Goal: Information Seeking & Learning: Learn about a topic

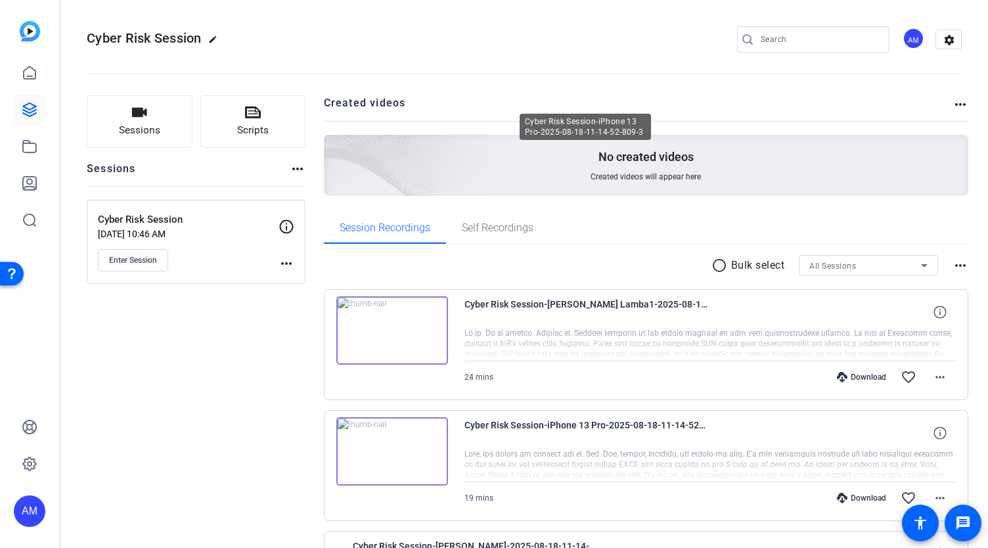
scroll to position [271, 0]
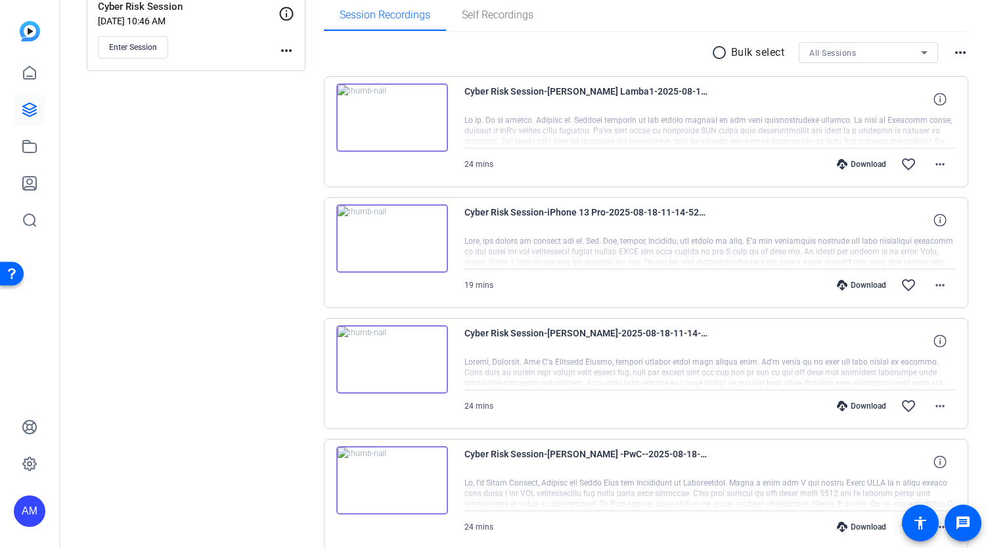
scroll to position [271, 0]
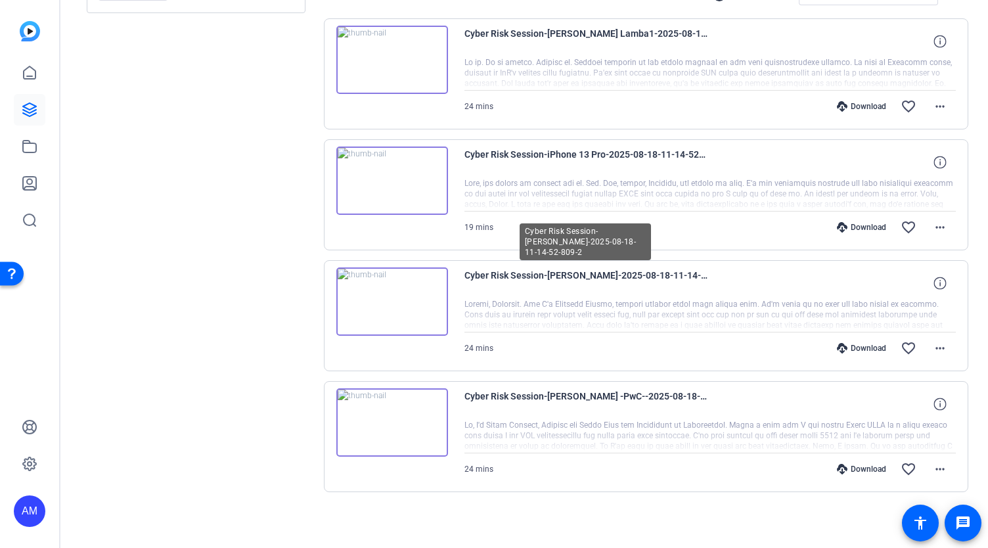
click at [544, 278] on span "Cyber Risk Session-[PERSON_NAME]-2025-08-18-11-14-52-809-2" at bounding box center [585, 283] width 243 height 32
click at [441, 292] on img at bounding box center [392, 301] width 112 height 68
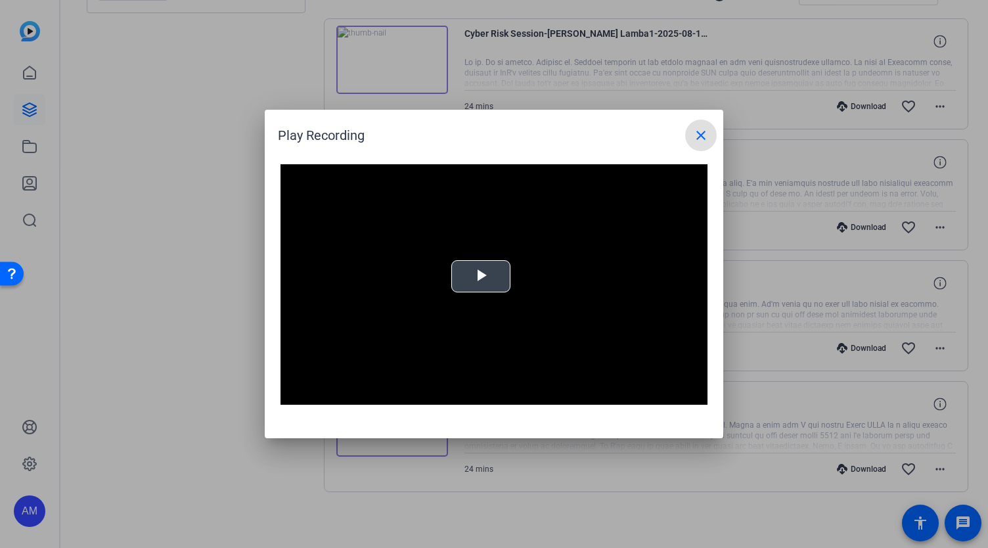
click at [477, 278] on video "Video Player" at bounding box center [493, 284] width 427 height 240
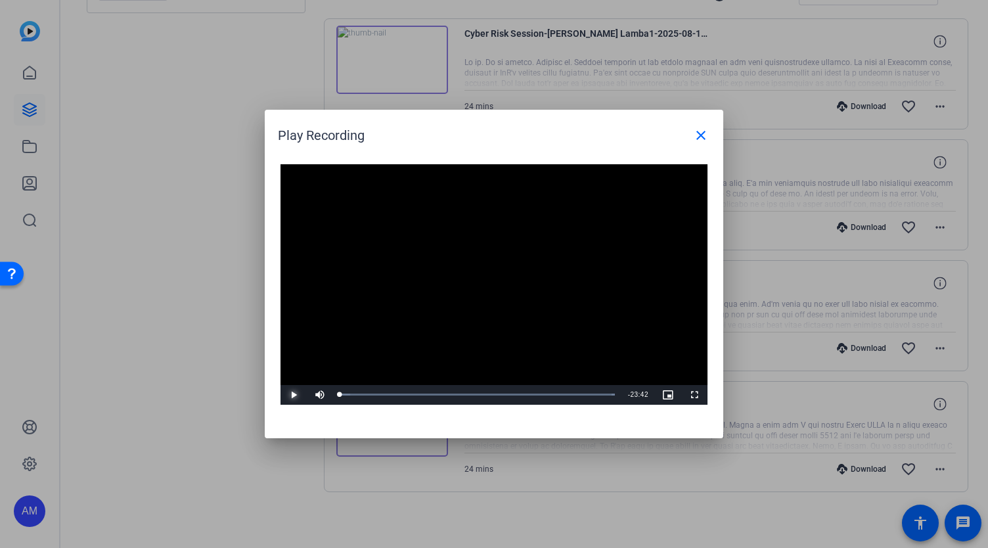
click at [299, 395] on span "Video Player" at bounding box center [293, 395] width 26 height 0
click at [463, 393] on div "10:38" at bounding box center [463, 394] width 1 height 3
click at [697, 133] on mat-icon "close" at bounding box center [701, 135] width 16 height 16
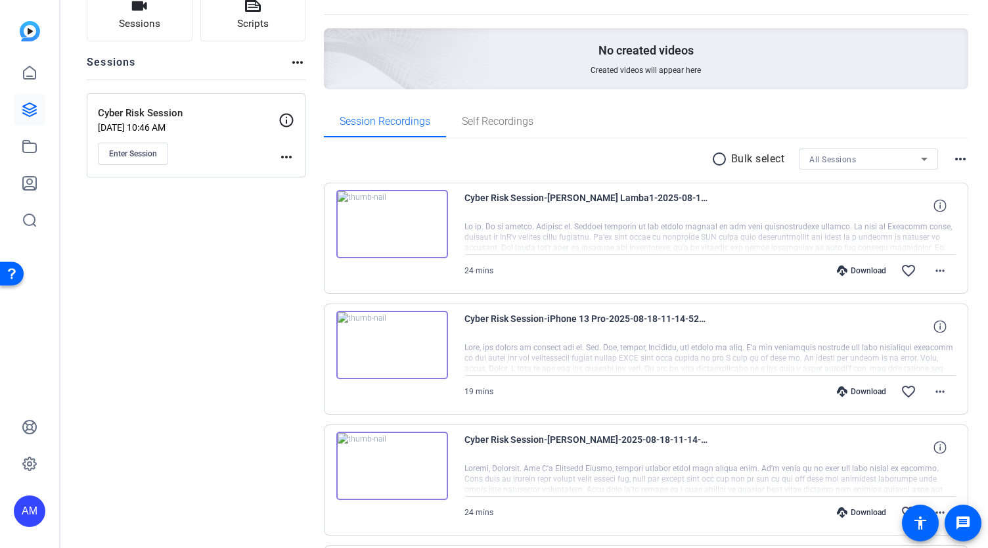
scroll to position [0, 0]
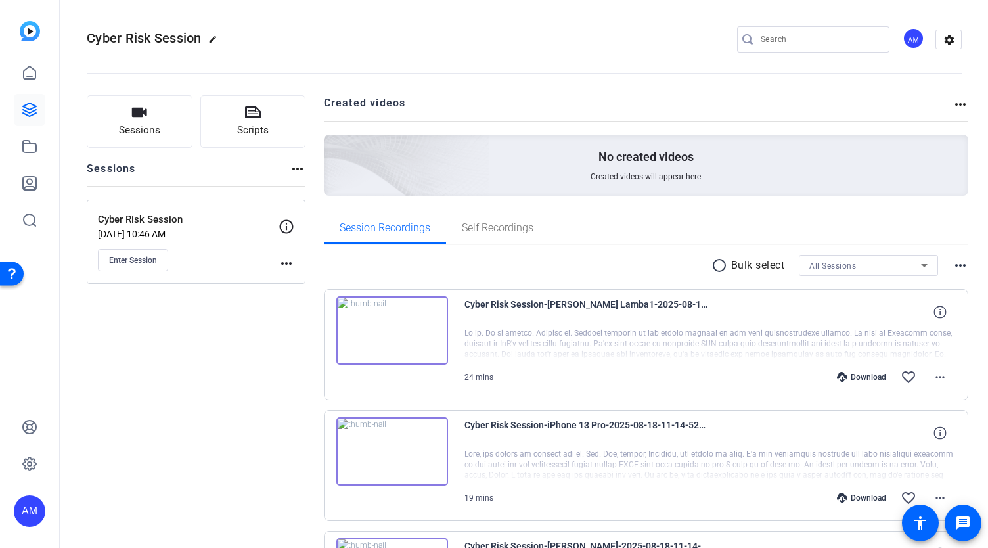
click at [953, 102] on mat-icon "more_horiz" at bounding box center [960, 105] width 16 height 16
click at [734, 98] on div at bounding box center [494, 274] width 988 height 548
click at [26, 75] on icon at bounding box center [30, 73] width 16 height 16
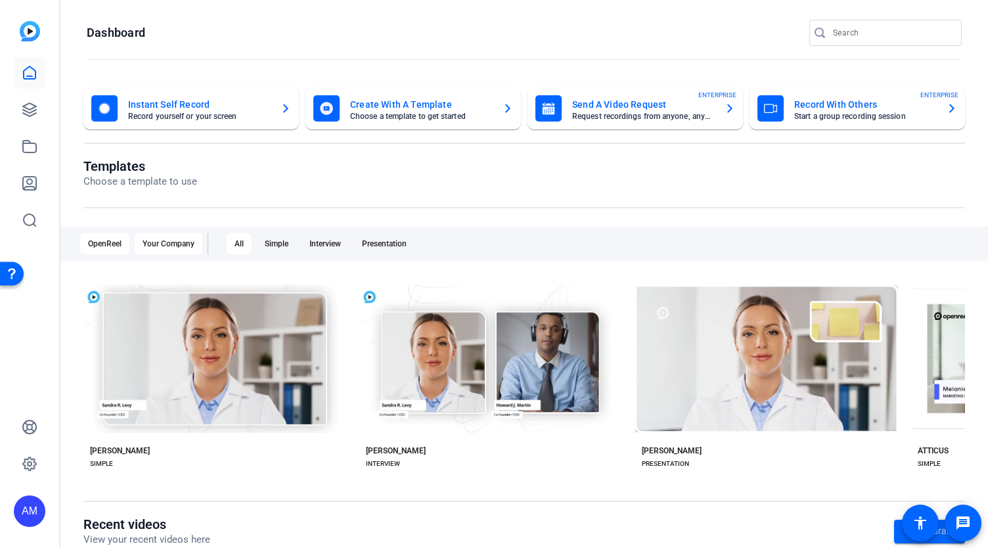
click at [156, 238] on div "Your Company" at bounding box center [169, 243] width 68 height 21
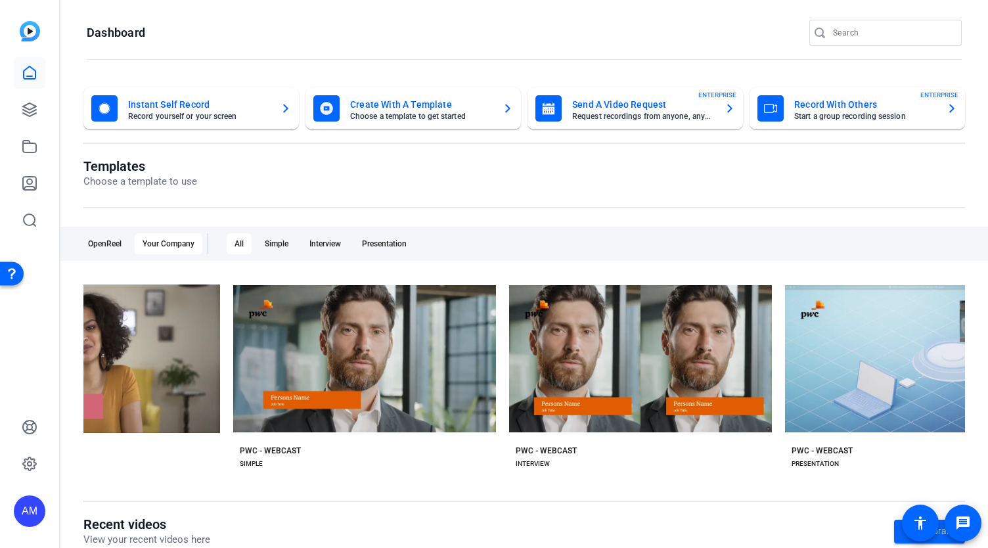
scroll to position [0, 767]
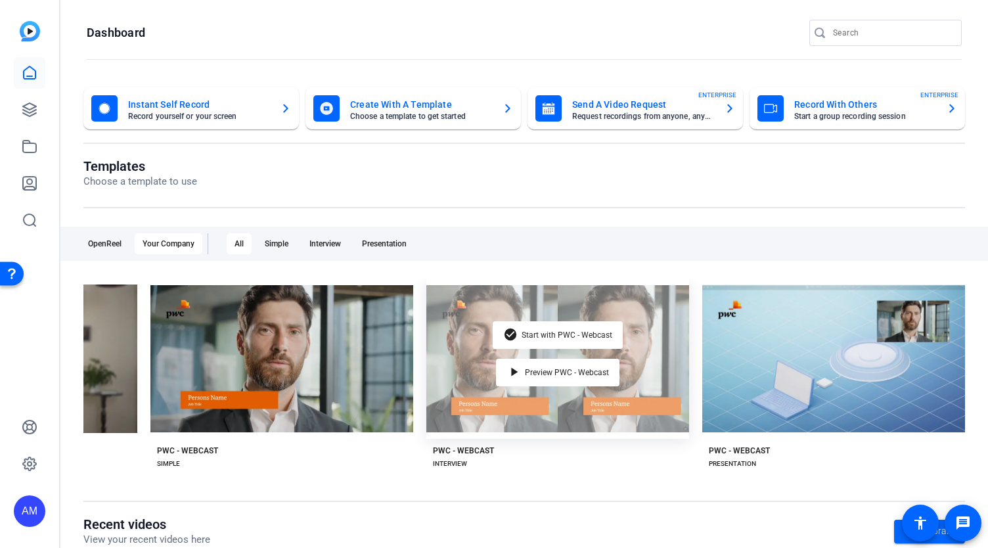
click at [657, 347] on div "check_circle Start with PWC - Webcast play_arrow Preview PWC - Webcast" at bounding box center [557, 358] width 263 height 160
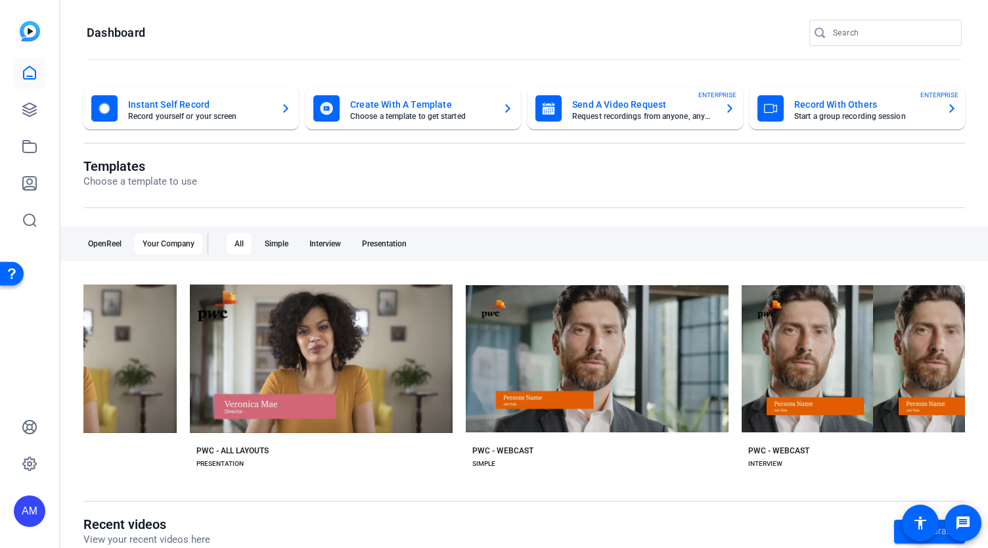
scroll to position [0, 445]
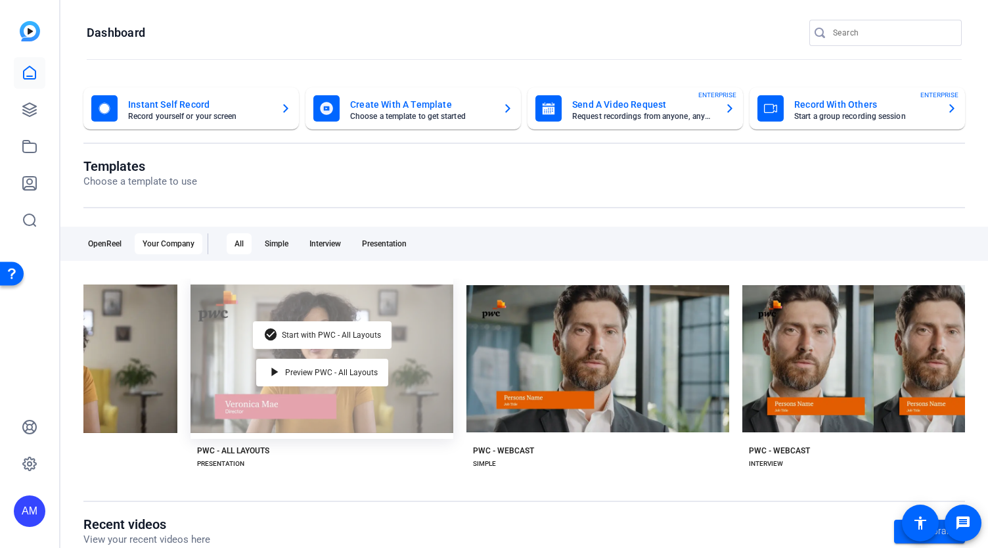
click at [412, 374] on div "check_circle Start with PWC - All Layouts play_arrow Preview PWC - All Layouts" at bounding box center [321, 358] width 263 height 160
click at [324, 333] on span "Start with PWC - All Layouts" at bounding box center [331, 335] width 99 height 8
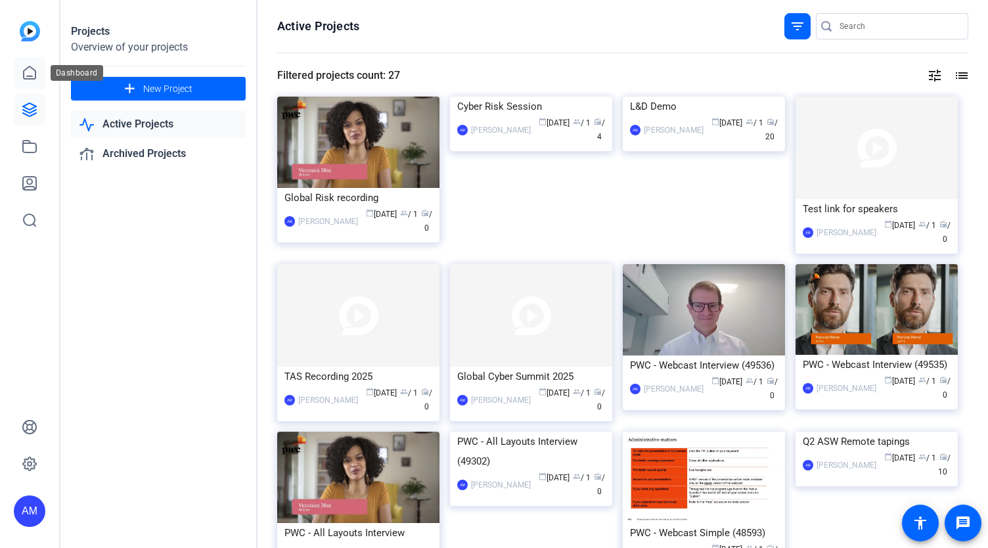
click at [30, 66] on icon at bounding box center [30, 72] width 12 height 12
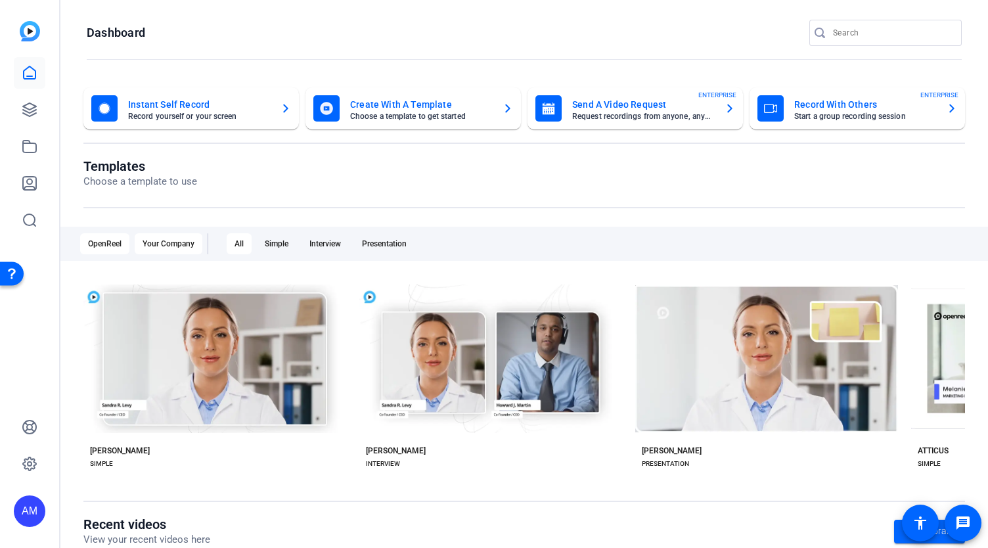
click at [179, 240] on div "Your Company" at bounding box center [169, 243] width 68 height 21
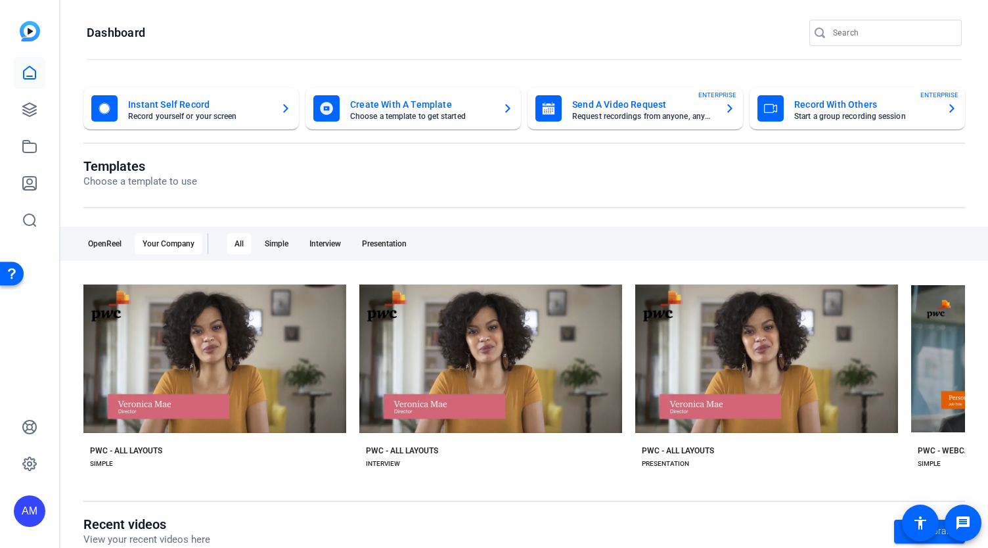
drag, startPoint x: 505, startPoint y: 475, endPoint x: 653, endPoint y: 481, distance: 147.9
click at [653, 481] on div "check_circle Start with PWC - All Layouts play_arrow Preview PWC - All Layouts …" at bounding box center [523, 380] width 881 height 204
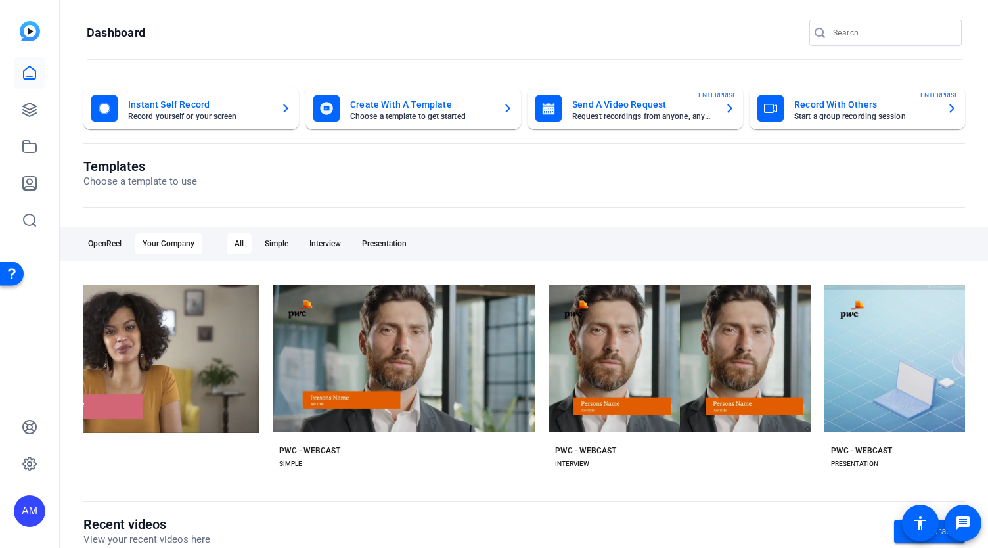
scroll to position [0, 767]
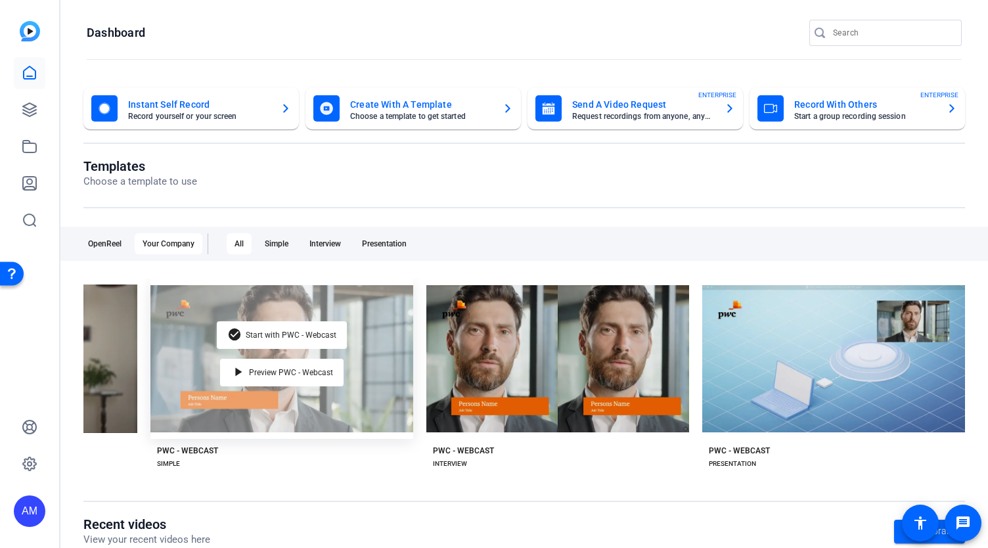
drag, startPoint x: 337, startPoint y: 365, endPoint x: 348, endPoint y: 353, distance: 16.7
click at [348, 353] on div "check_circle Start with PWC - Webcast play_arrow Preview PWC - Webcast" at bounding box center [281, 358] width 263 height 160
drag, startPoint x: 281, startPoint y: 370, endPoint x: 341, endPoint y: 335, distance: 69.7
click at [341, 335] on div "check_circle Start with PWC - Webcast play_arrow Preview PWC - Webcast" at bounding box center [281, 358] width 263 height 160
click at [314, 331] on span "Start with PWC - Webcast" at bounding box center [291, 335] width 91 height 8
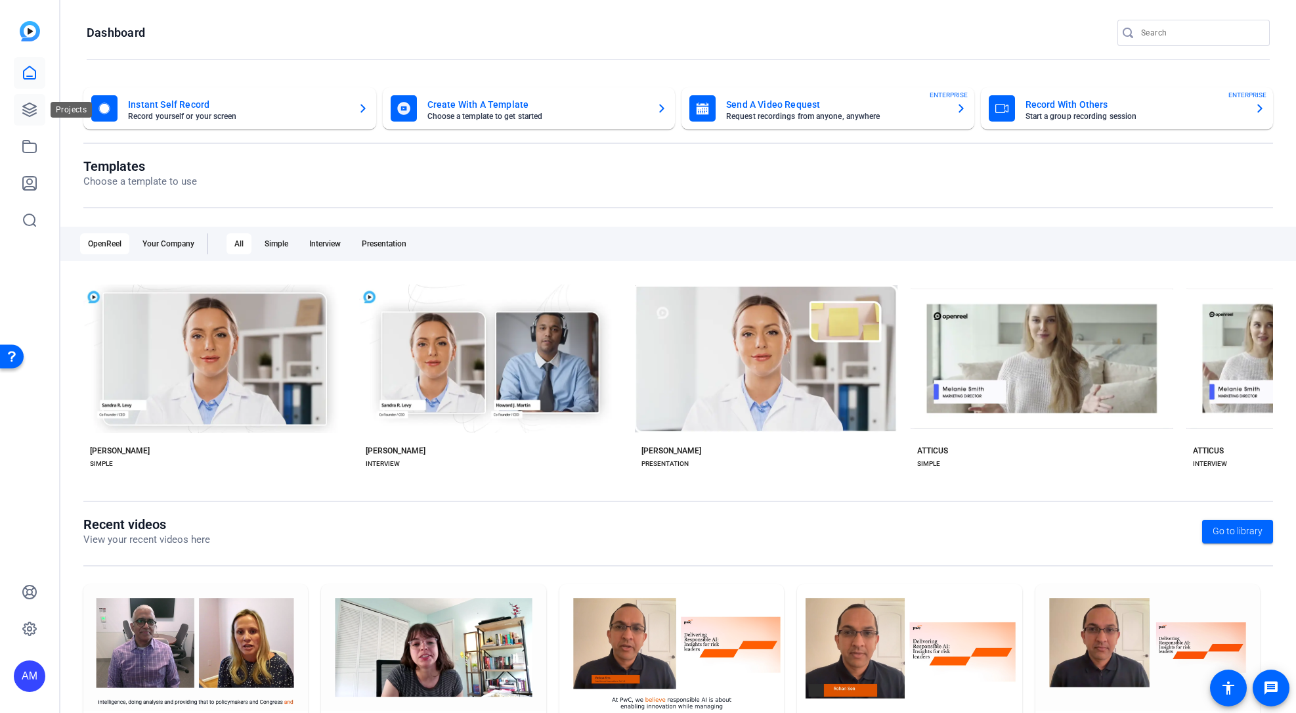
click at [30, 110] on icon at bounding box center [30, 110] width 16 height 16
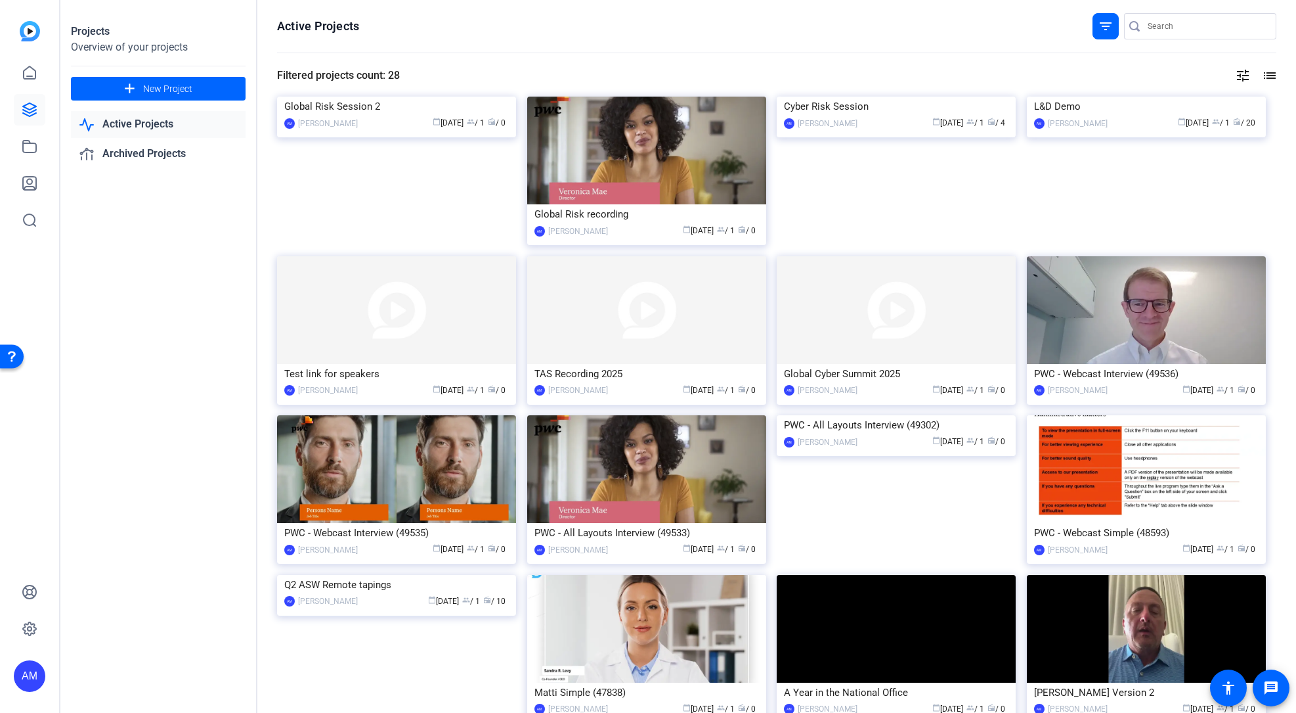
drag, startPoint x: 731, startPoint y: 139, endPoint x: 443, endPoint y: 159, distance: 289.0
click at [443, 97] on img at bounding box center [396, 97] width 239 height 0
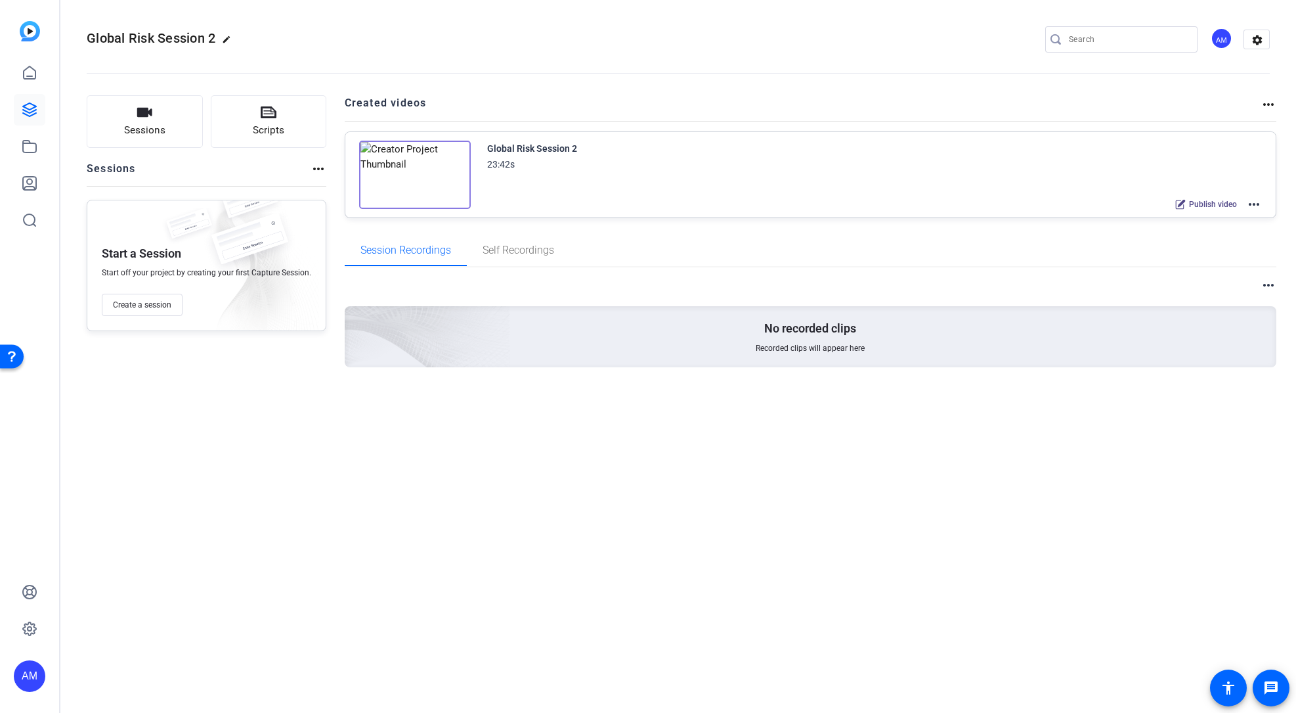
click at [1250, 205] on mat-icon "more_horiz" at bounding box center [1254, 204] width 16 height 16
click at [1199, 215] on span "Edit in Creator" at bounding box center [1205, 220] width 91 height 16
click at [1239, 486] on div "Global Risk Session 2 edit AM settings Sessions Scripts Sessions more_horiz Sta…" at bounding box center [678, 356] width 1236 height 713
click at [1227, 558] on div "Global Risk Session 2 edit AM settings Sessions Scripts Sessions more_horiz Sta…" at bounding box center [678, 356] width 1236 height 713
click at [1212, 549] on div "Global Risk Session 2 edit AM settings Sessions Scripts Sessions more_horiz Sta…" at bounding box center [678, 356] width 1236 height 713
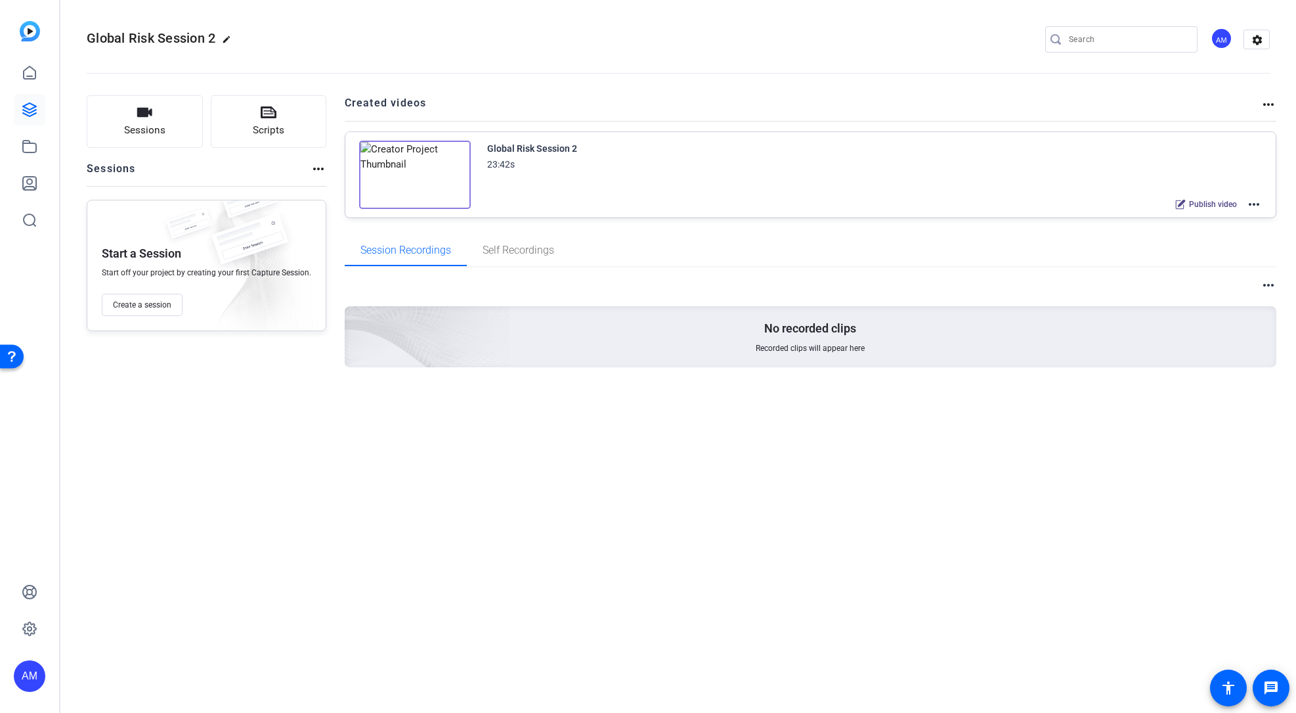
click at [909, 661] on div "Global Risk Session 2 edit AM settings Sessions Scripts Sessions more_horiz Sta…" at bounding box center [678, 356] width 1236 height 713
click at [982, 604] on div "Global Risk Session 2 edit AM settings Sessions Scripts Sessions more_horiz Sta…" at bounding box center [678, 356] width 1236 height 713
click at [1268, 106] on mat-icon "more_horiz" at bounding box center [1269, 105] width 16 height 16
click at [1252, 207] on div at bounding box center [648, 356] width 1296 height 713
click at [1254, 204] on mat-icon "more_horiz" at bounding box center [1254, 204] width 16 height 16
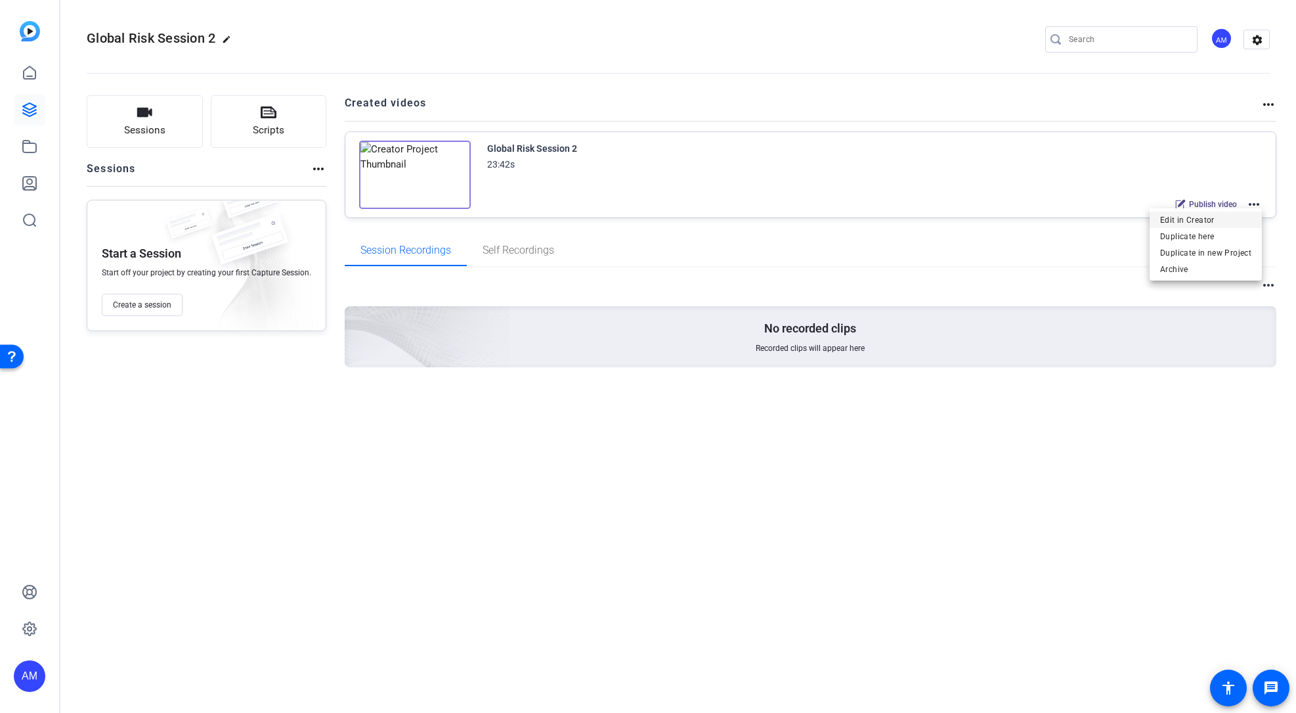
click at [1196, 219] on span "Edit in Creator" at bounding box center [1205, 220] width 91 height 16
click at [29, 77] on icon at bounding box center [30, 72] width 12 height 12
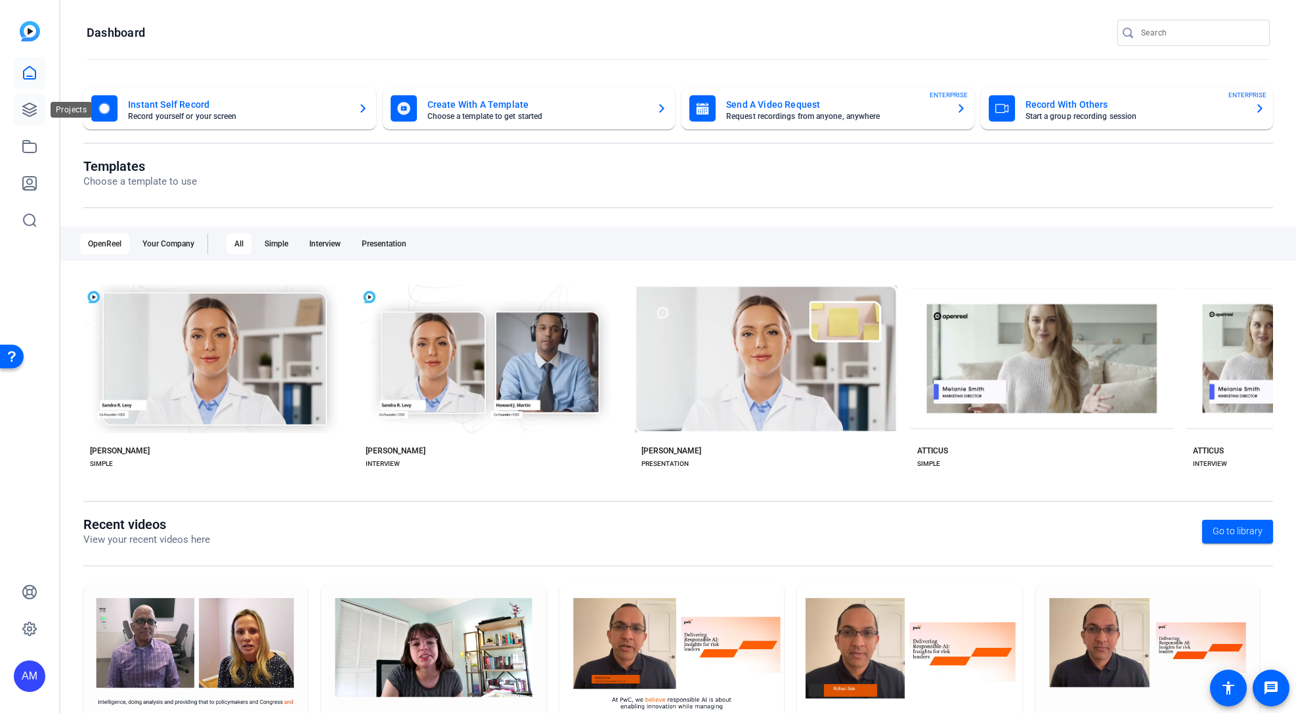
click at [32, 118] on link at bounding box center [30, 110] width 32 height 32
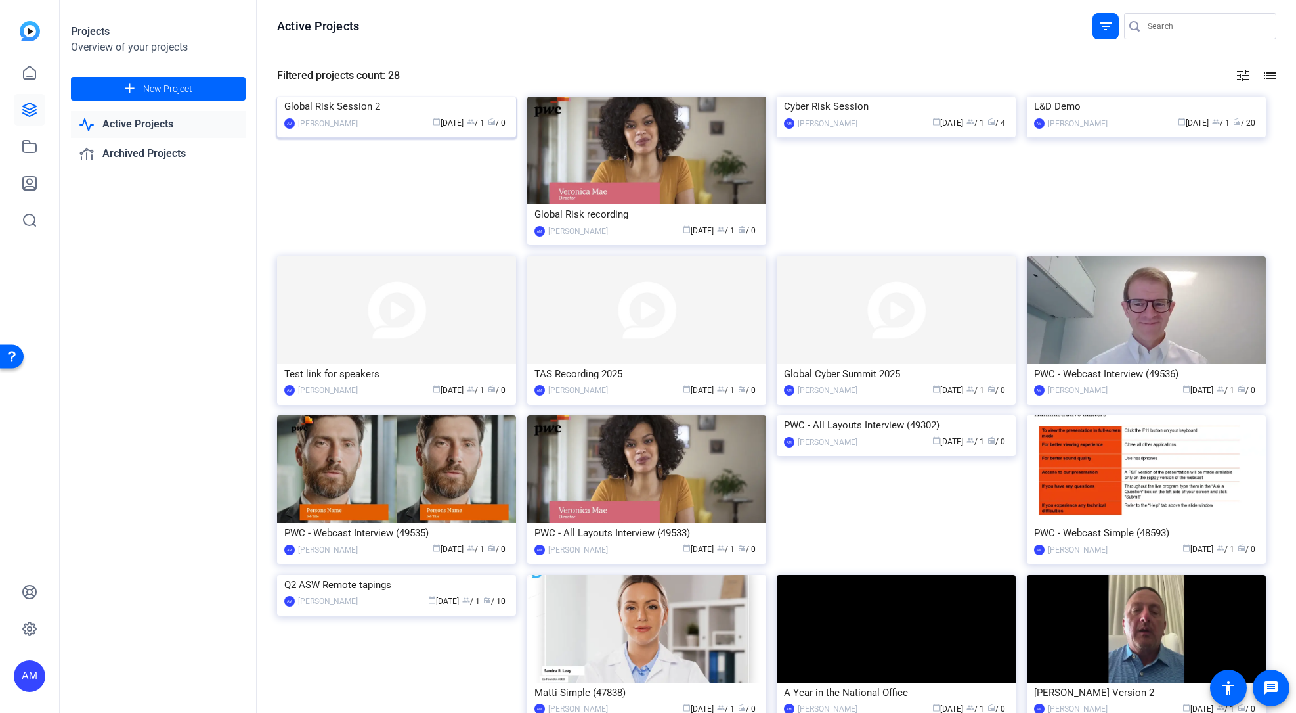
click at [442, 97] on img at bounding box center [396, 97] width 239 height 0
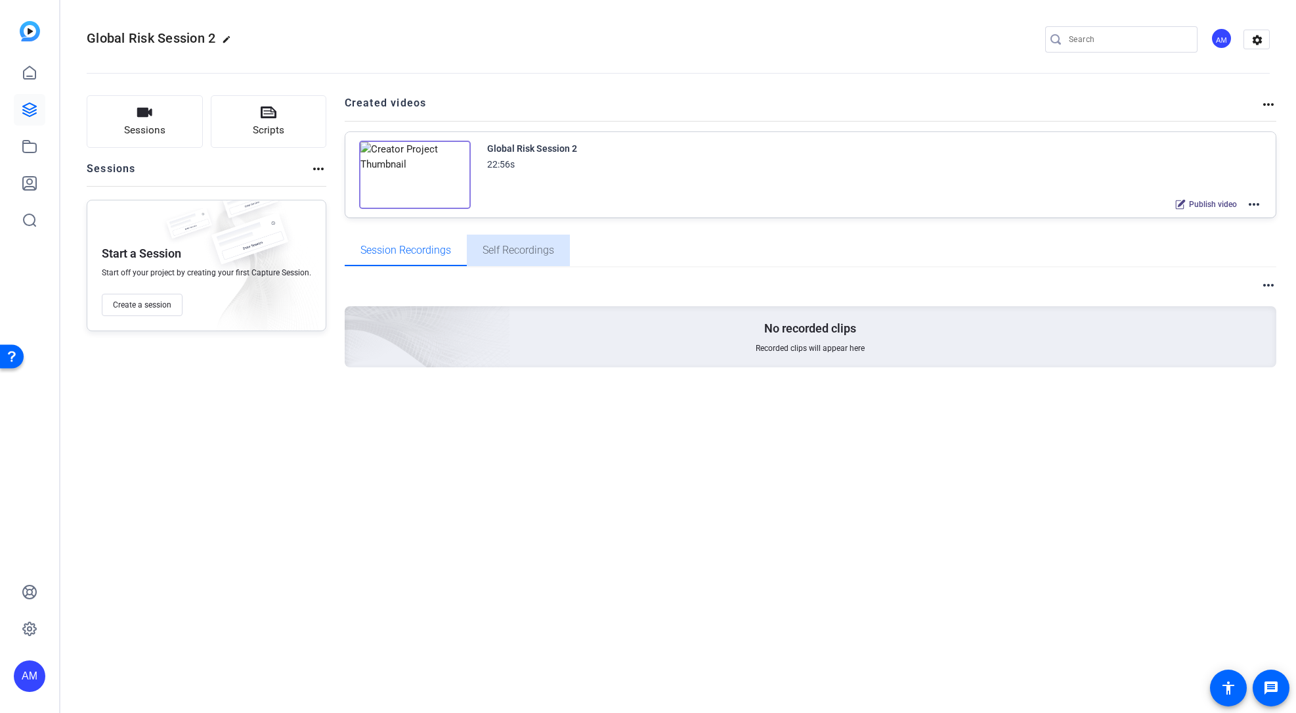
click at [538, 245] on span "Self Recordings" at bounding box center [519, 250] width 72 height 11
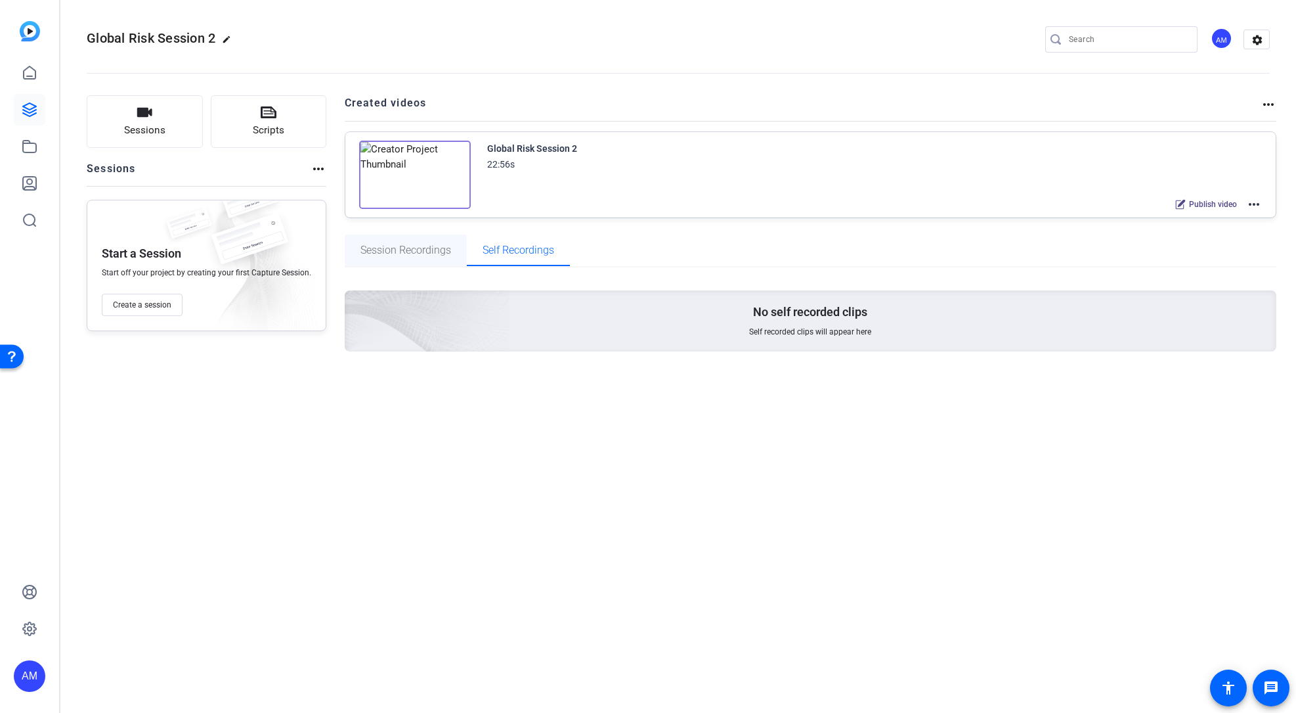
click at [439, 257] on span "Session Recordings" at bounding box center [406, 250] width 91 height 32
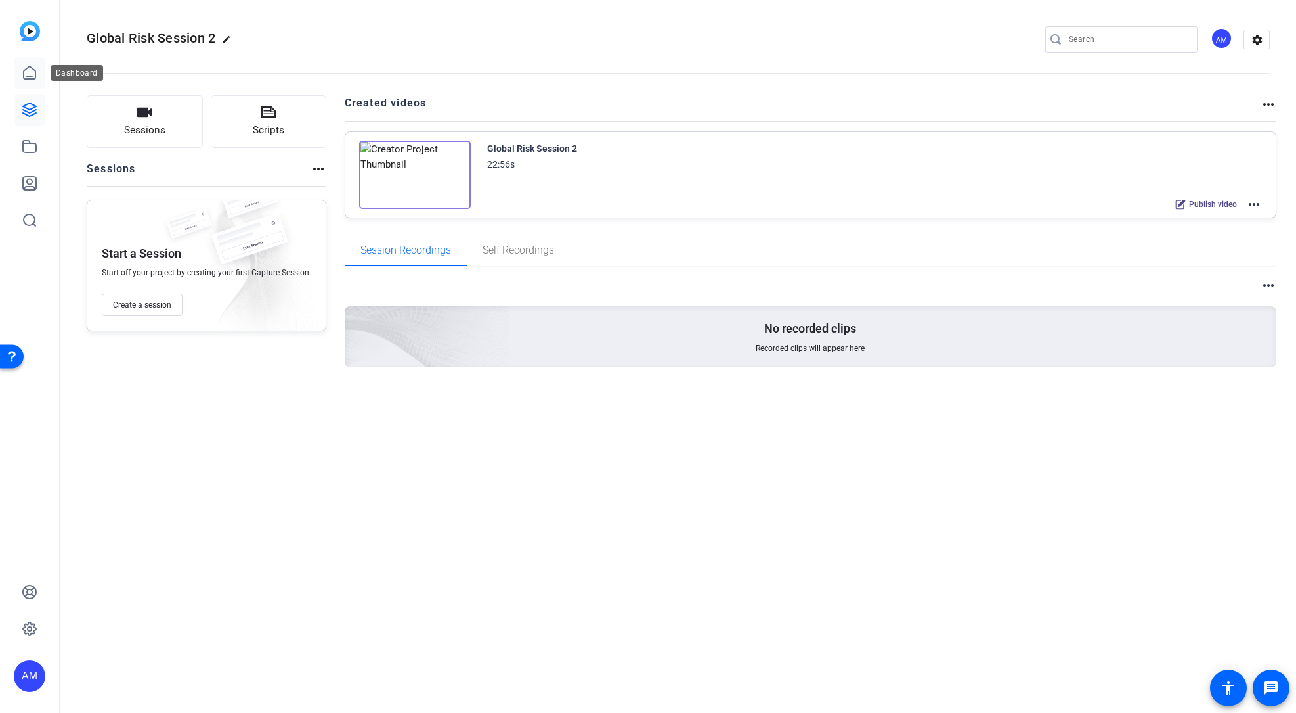
click at [26, 75] on icon at bounding box center [30, 73] width 16 height 16
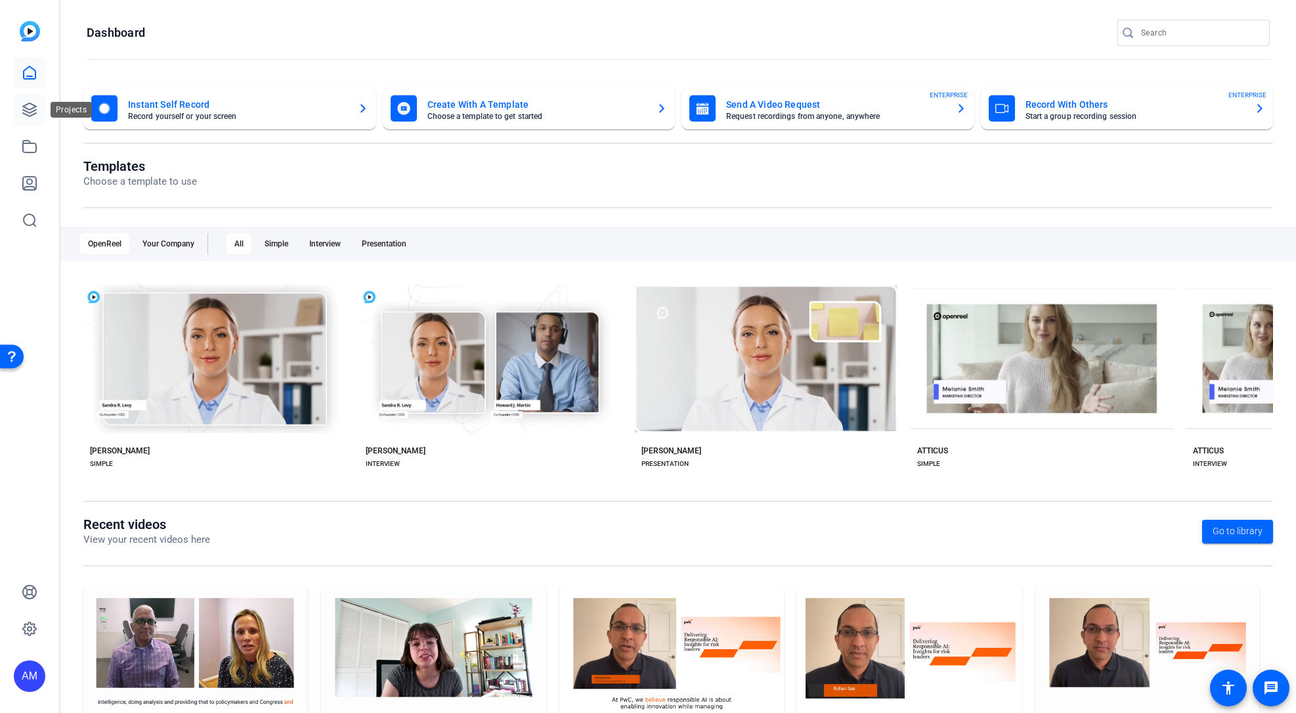
click at [29, 104] on icon at bounding box center [30, 110] width 16 height 16
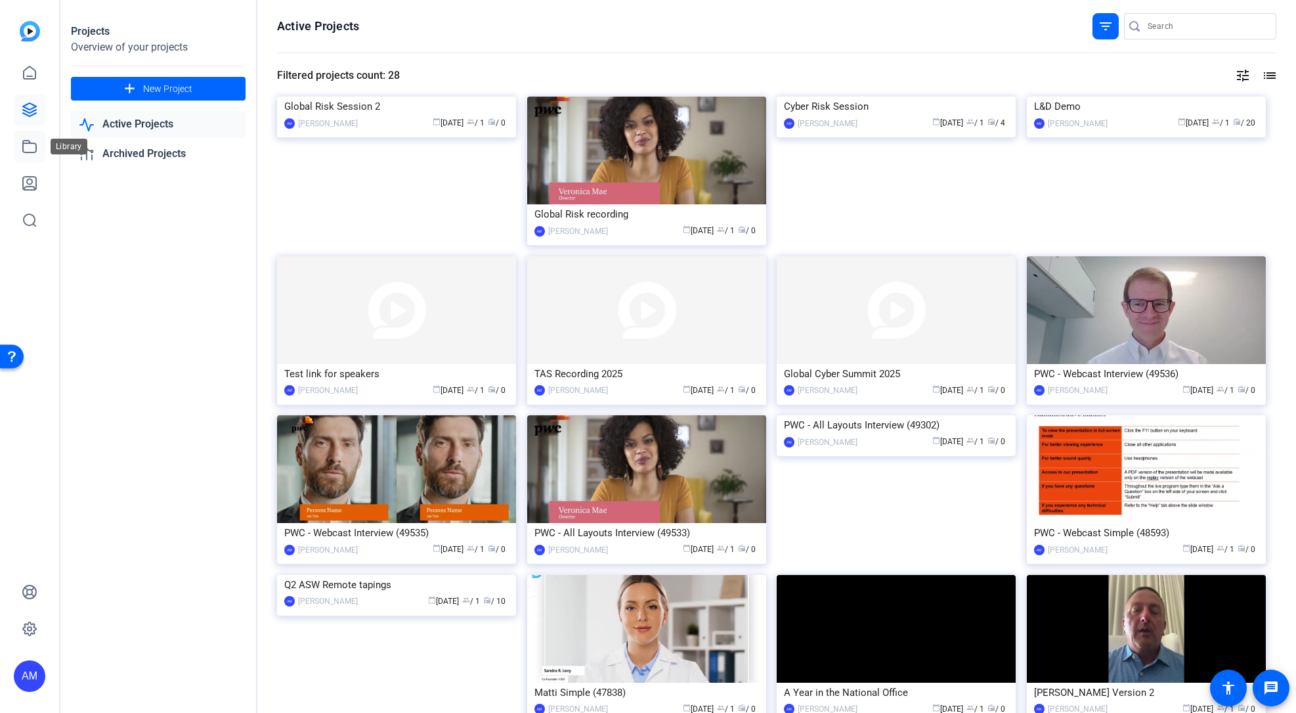
click at [29, 143] on icon at bounding box center [29, 147] width 13 height 12
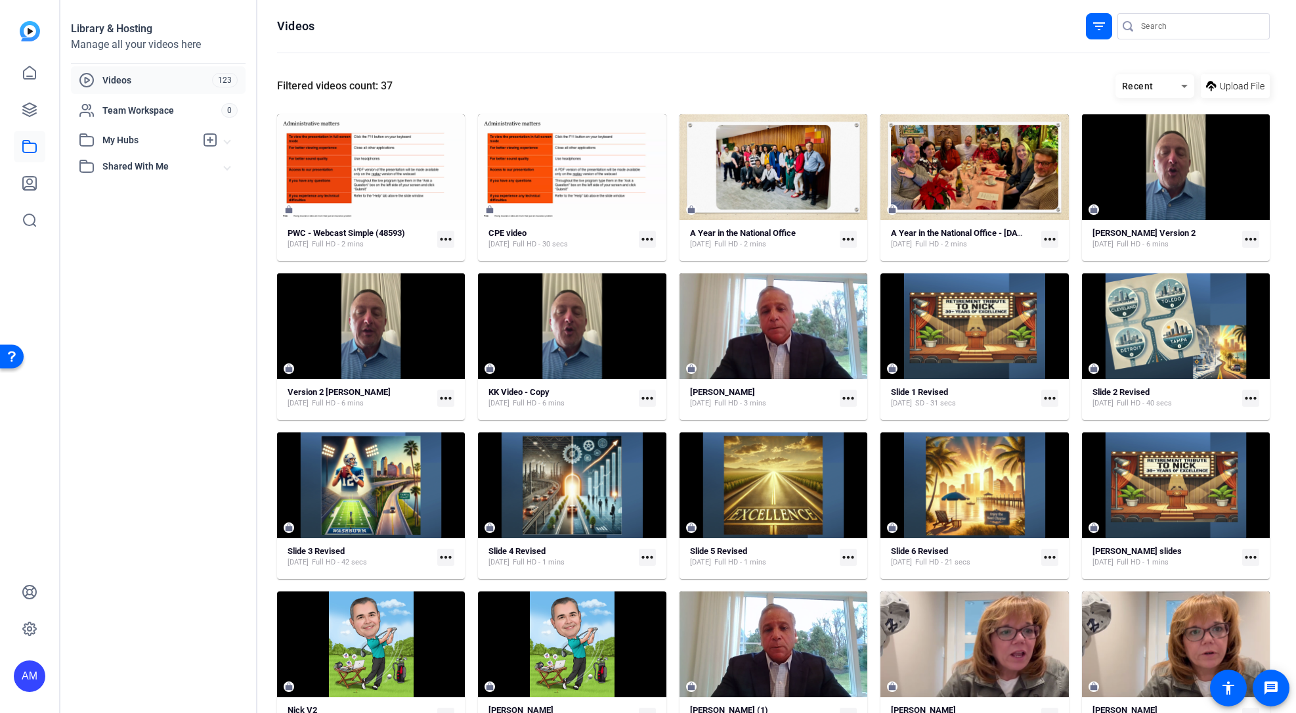
click at [1181, 88] on icon at bounding box center [1185, 86] width 16 height 16
click at [1162, 112] on mat-option "Recent" at bounding box center [1148, 113] width 79 height 20
click at [214, 77] on span "123" at bounding box center [225, 80] width 26 height 14
click at [1177, 86] on icon at bounding box center [1185, 86] width 16 height 16
click at [1153, 133] on span "Newest First" at bounding box center [1145, 133] width 51 height 16
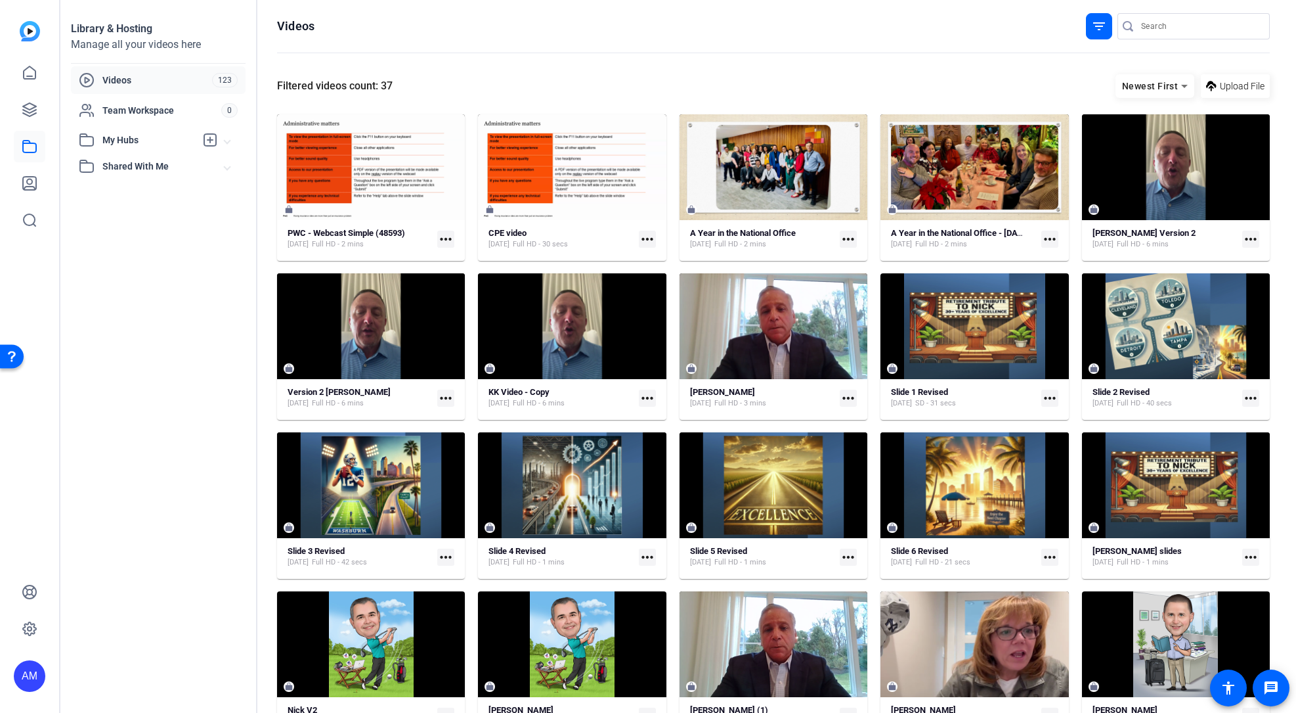
click at [143, 140] on span "My Hubs" at bounding box center [148, 140] width 93 height 14
click at [32, 76] on icon at bounding box center [30, 72] width 12 height 12
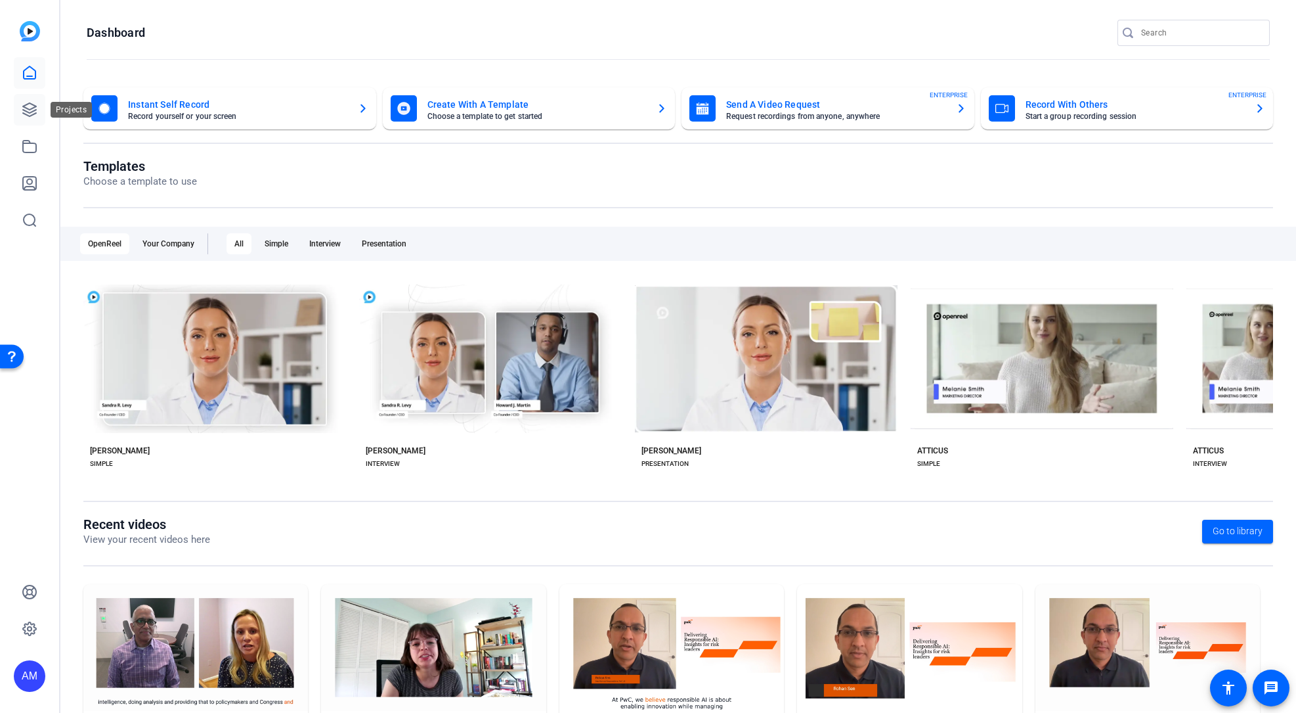
click at [31, 108] on icon at bounding box center [29, 109] width 13 height 13
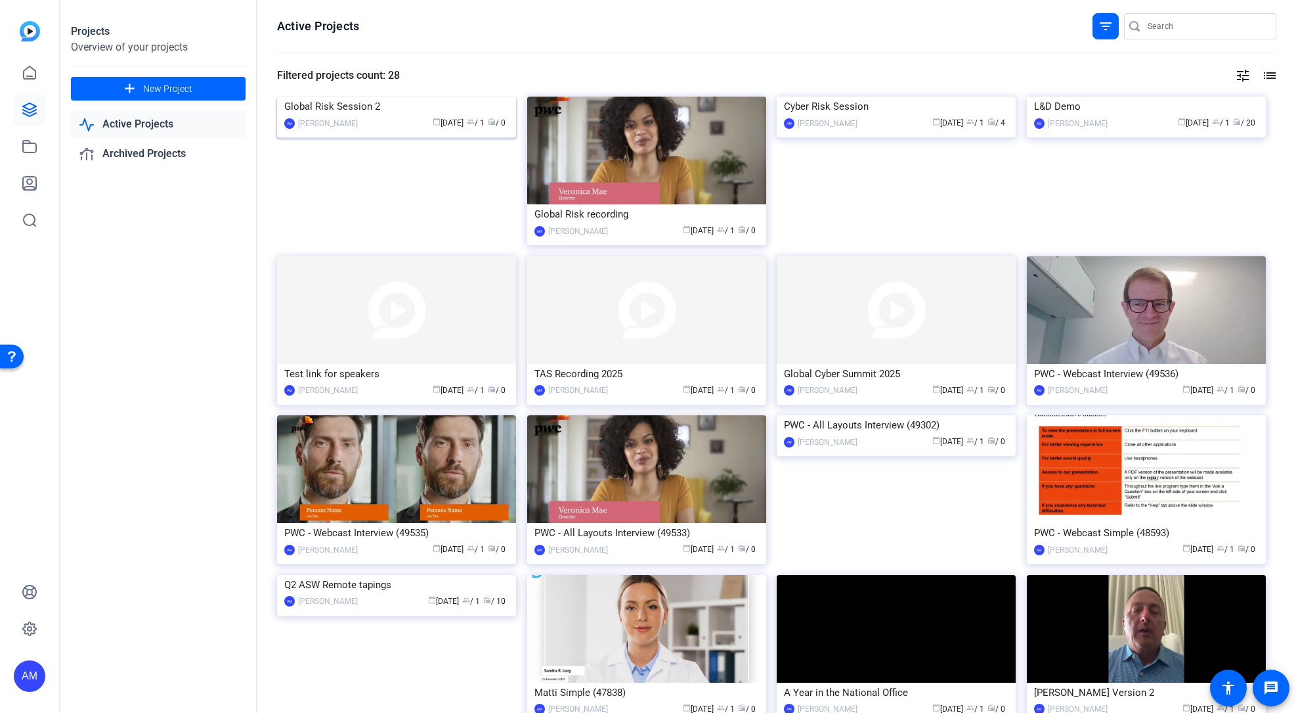
click at [460, 97] on img at bounding box center [396, 97] width 239 height 0
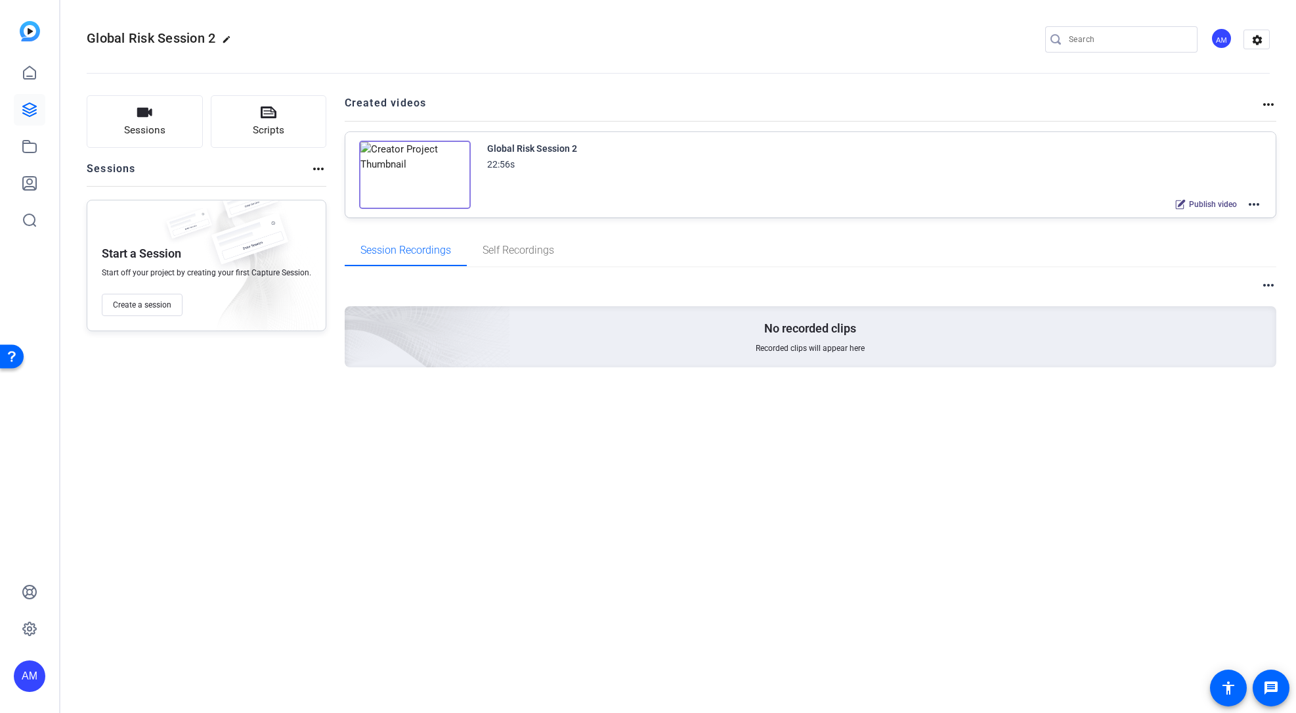
click at [1271, 103] on mat-icon "more_horiz" at bounding box center [1269, 105] width 16 height 16
click at [1254, 205] on div at bounding box center [648, 356] width 1296 height 713
click at [1254, 205] on mat-icon "more_horiz" at bounding box center [1254, 204] width 16 height 16
click at [642, 393] on div at bounding box center [648, 356] width 1296 height 713
click at [30, 149] on icon at bounding box center [30, 147] width 16 height 16
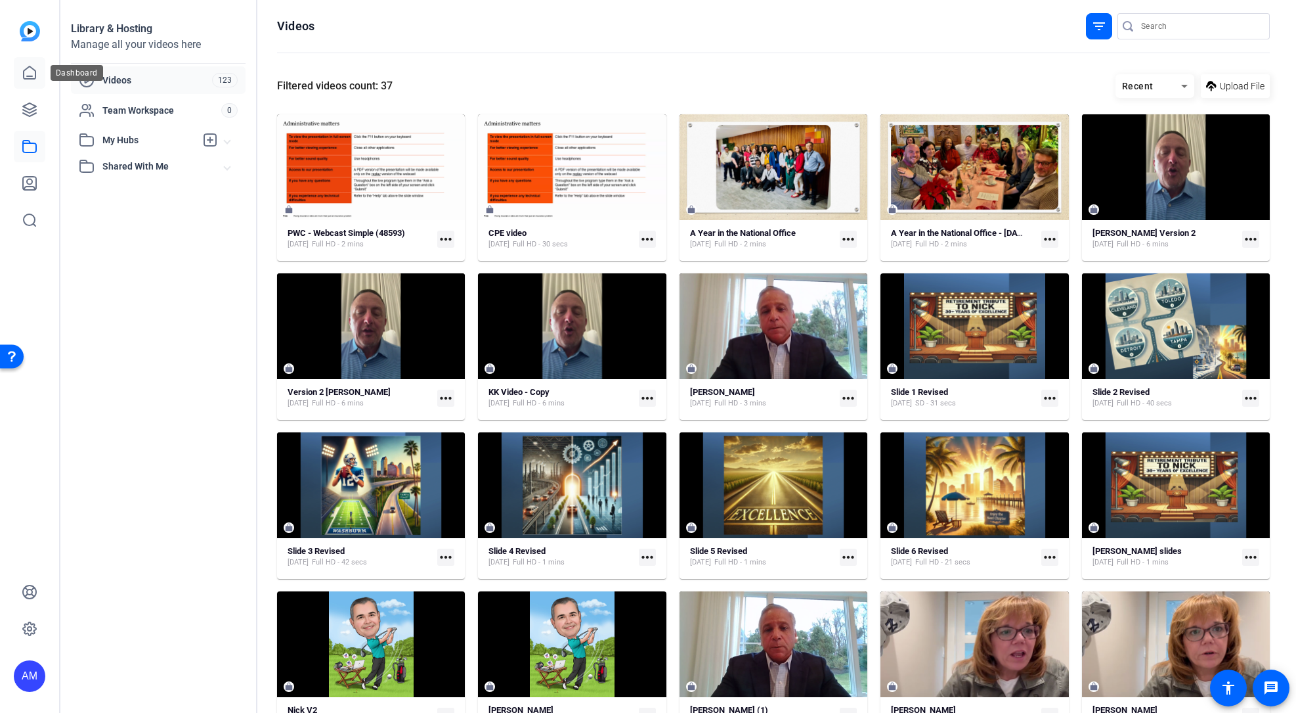
click at [30, 77] on icon at bounding box center [30, 73] width 16 height 16
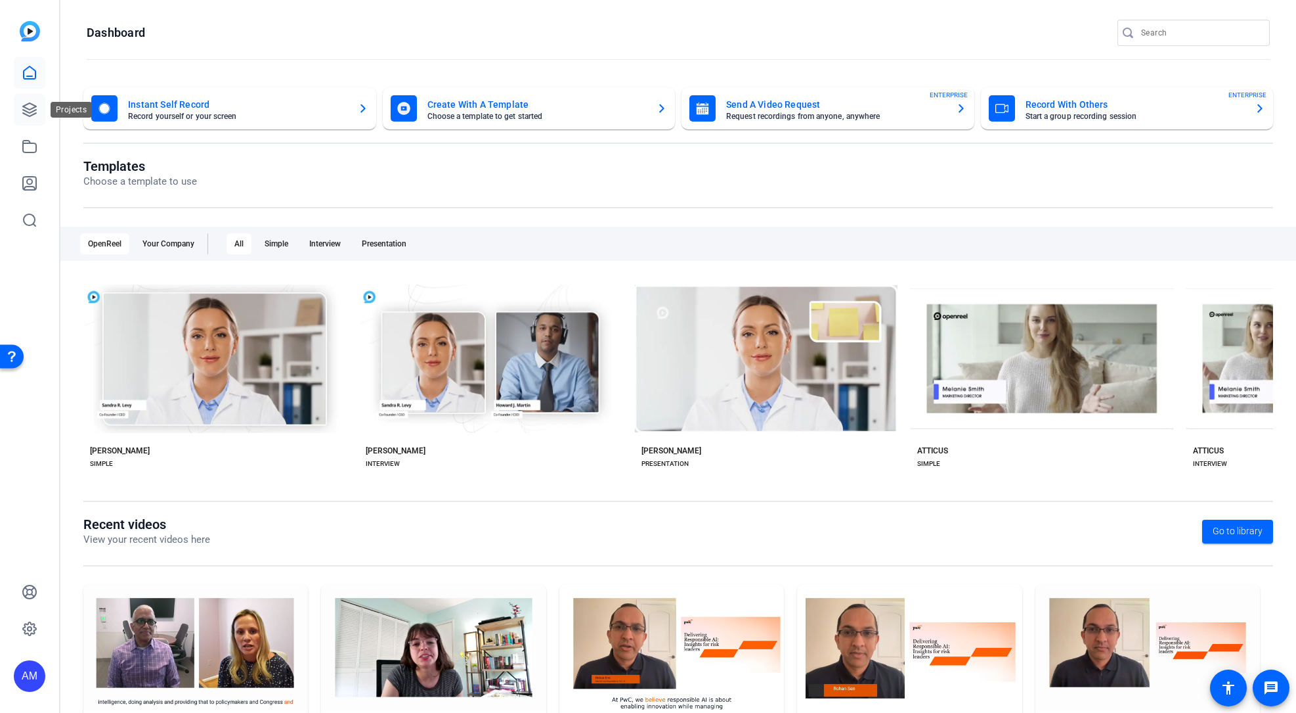
click at [30, 103] on icon at bounding box center [29, 109] width 13 height 13
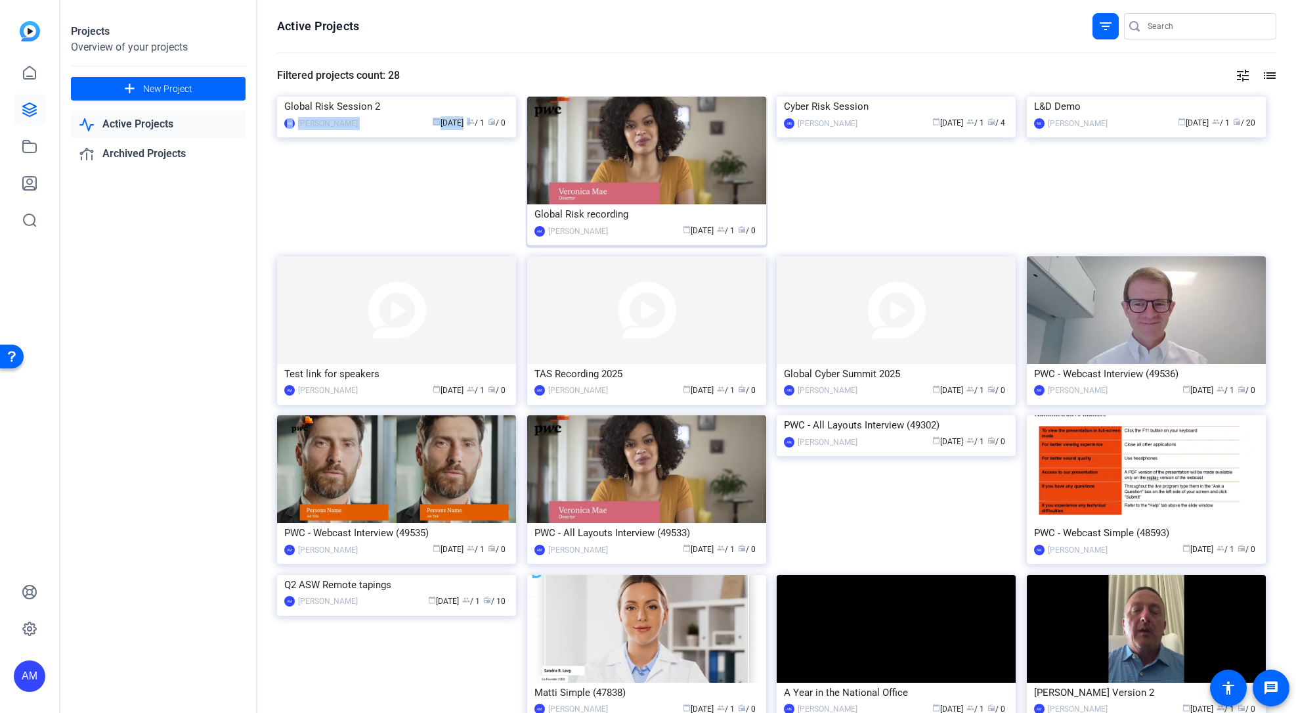
drag, startPoint x: 464, startPoint y: 226, endPoint x: 654, endPoint y: 209, distance: 191.2
click at [519, 206] on div "Global Risk Session 2 AM [PERSON_NAME] calendar_today [DATE] group / 1 radio / 0" at bounding box center [402, 177] width 250 height 160
click at [871, 130] on div "calendar_today [DATE] group / 1 radio / 4" at bounding box center [936, 123] width 144 height 14
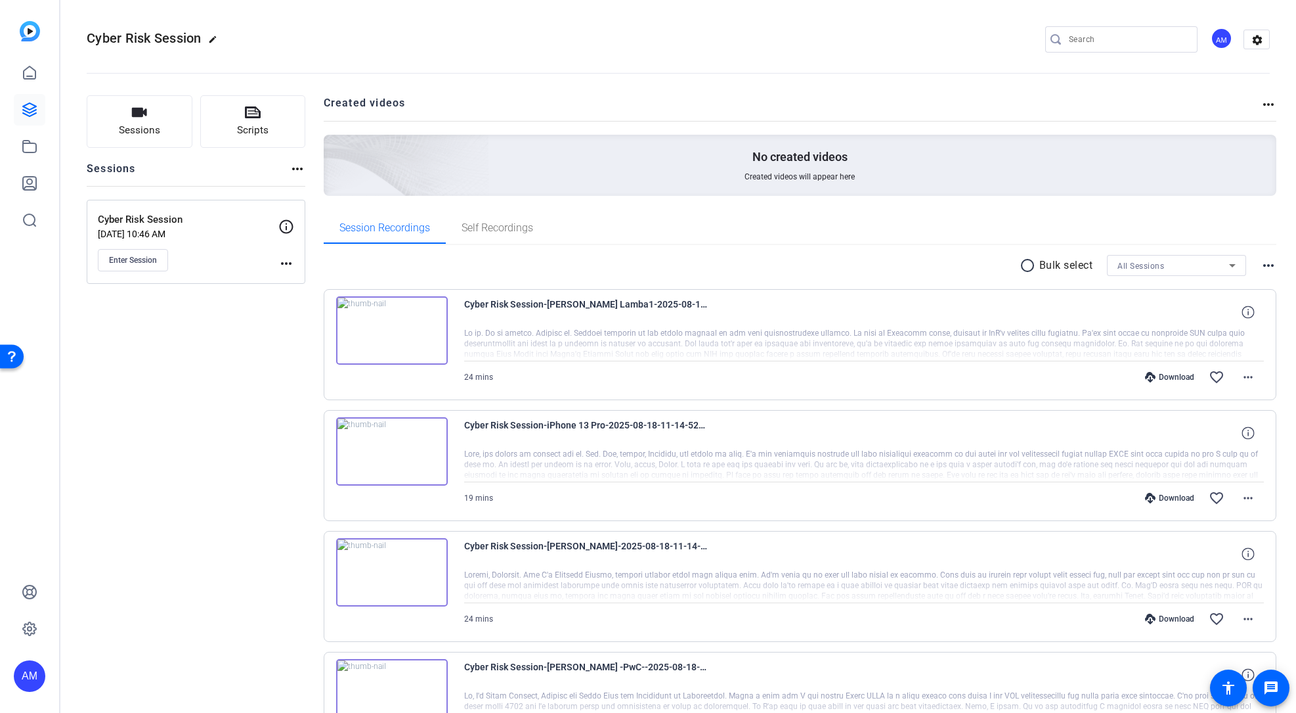
click at [393, 453] on img at bounding box center [392, 451] width 112 height 68
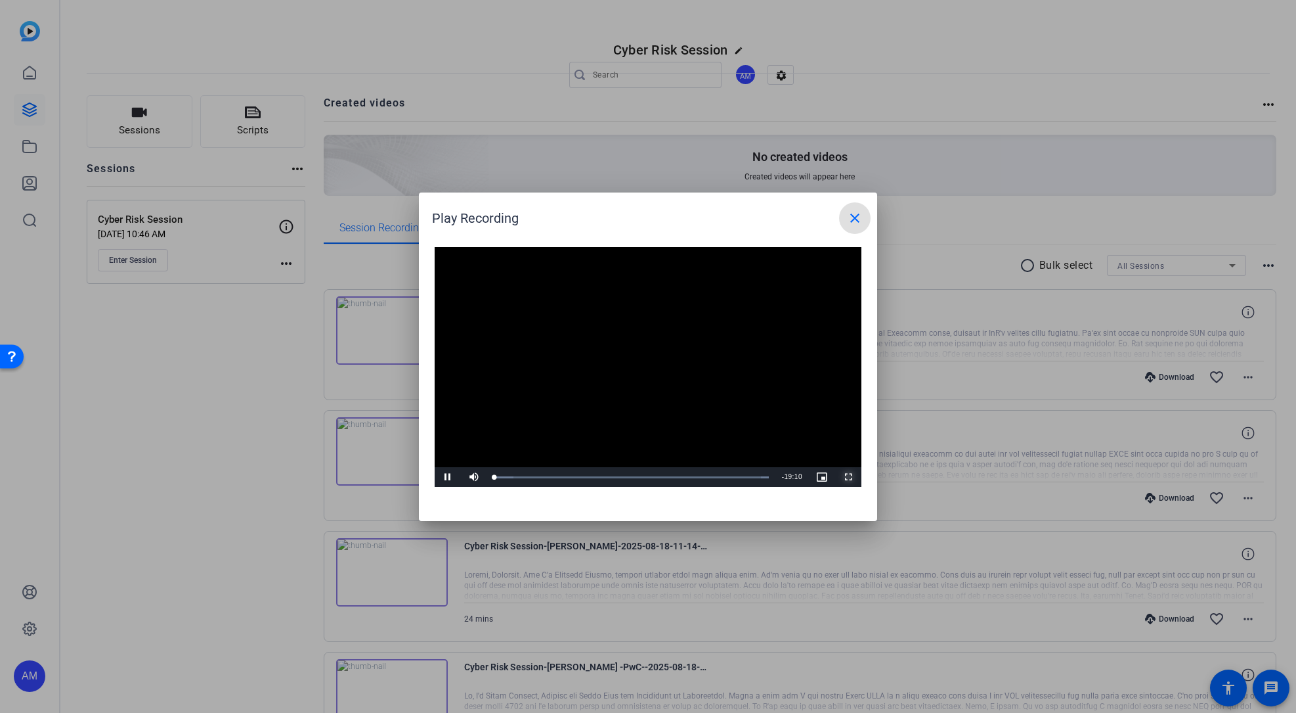
click at [846, 477] on span "Video Player" at bounding box center [848, 477] width 26 height 0
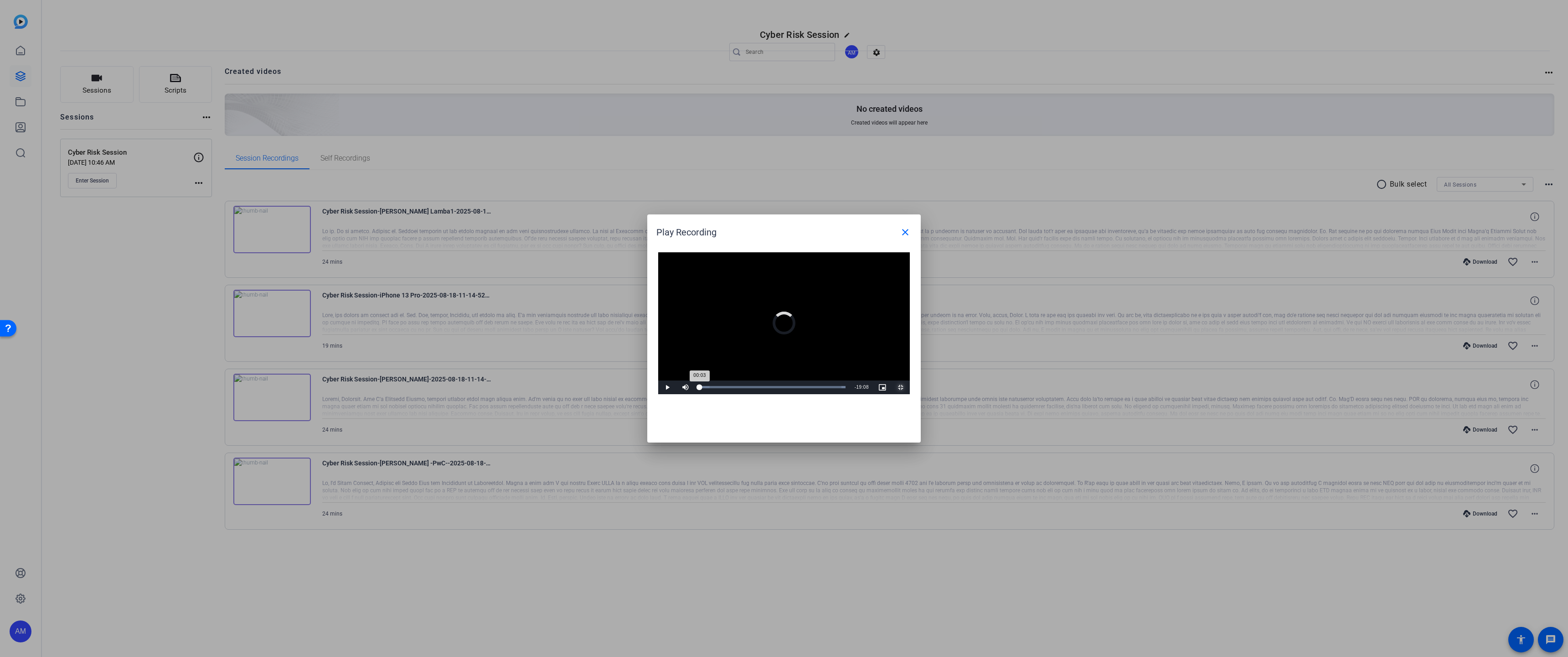
click at [850, 394] on div "Loaded : 100.00% 11:36 00:03" at bounding box center [773, 388] width 155 height 14
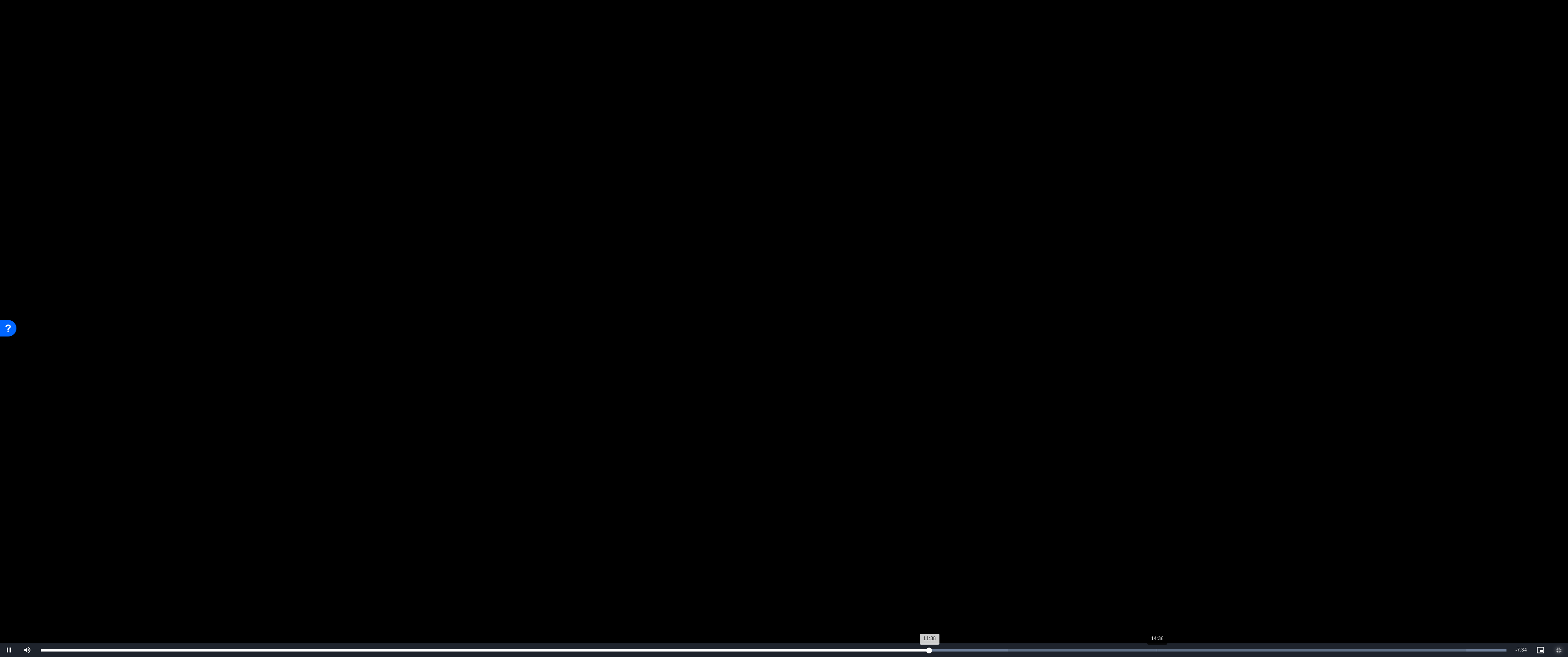
click at [900, 494] on div "Loaded : 100.00% 14:36 11:38" at bounding box center [773, 650] width 1465 height 2
click at [900, 494] on div "Loaded : 100.00% 15:02 14:37" at bounding box center [774, 650] width 1474 height 14
click at [900, 494] on div "Loaded : 100.00% 15:31 15:31" at bounding box center [774, 650] width 1474 height 14
click at [900, 494] on div "Loaded : 100.00% 15:50 15:32" at bounding box center [774, 650] width 1474 height 14
click at [900, 494] on div "Loaded : 100.00% 16:11 15:54" at bounding box center [774, 650] width 1474 height 14
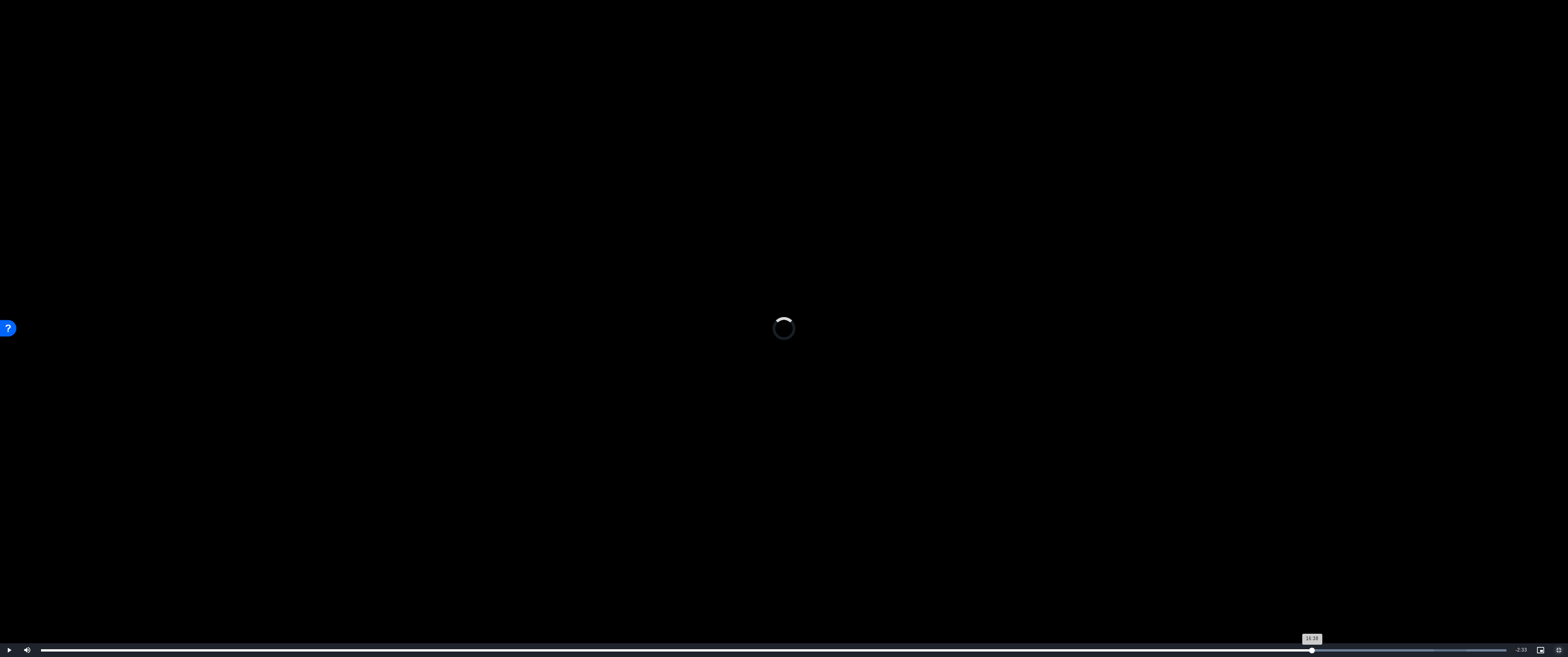
click at [900, 494] on div "Loaded : 100.00% 16:38 16:38" at bounding box center [773, 650] width 1465 height 2
click at [900, 494] on div "Loaded : 100.00% 17:04 16:39" at bounding box center [774, 650] width 1474 height 14
click at [900, 494] on div "Loaded : 100.00% 17:28 17:28" at bounding box center [774, 650] width 1474 height 14
click at [900, 494] on div "Loaded : 100.00% 17:40 17:29" at bounding box center [774, 650] width 1474 height 14
click at [900, 494] on div "Loaded : 100.00% 17:57 17:59" at bounding box center [774, 650] width 1474 height 14
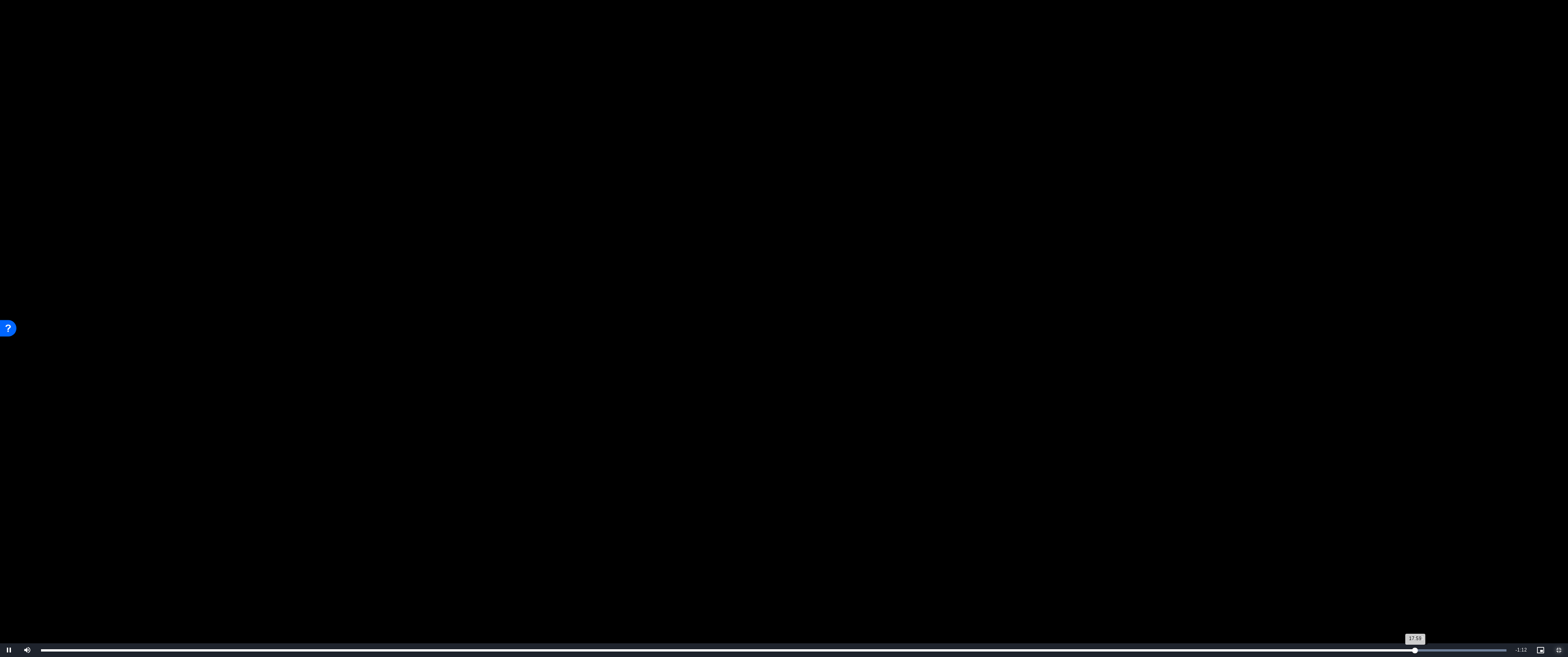
click at [900, 494] on div "Loaded : 100.00% 18:00 17:59" at bounding box center [774, 650] width 1474 height 14
click at [900, 494] on div "Loaded : 100.00% 18:17 18:08" at bounding box center [774, 650] width 1474 height 14
click at [900, 494] on div "Loaded : 100.00% 18:20 18:18" at bounding box center [774, 650] width 1474 height 14
click at [900, 494] on div "Loaded : 100.00% 18:39 18:39" at bounding box center [774, 650] width 1474 height 14
click at [900, 494] on div "Loaded : 100.00% 18:49 18:50" at bounding box center [774, 650] width 1474 height 14
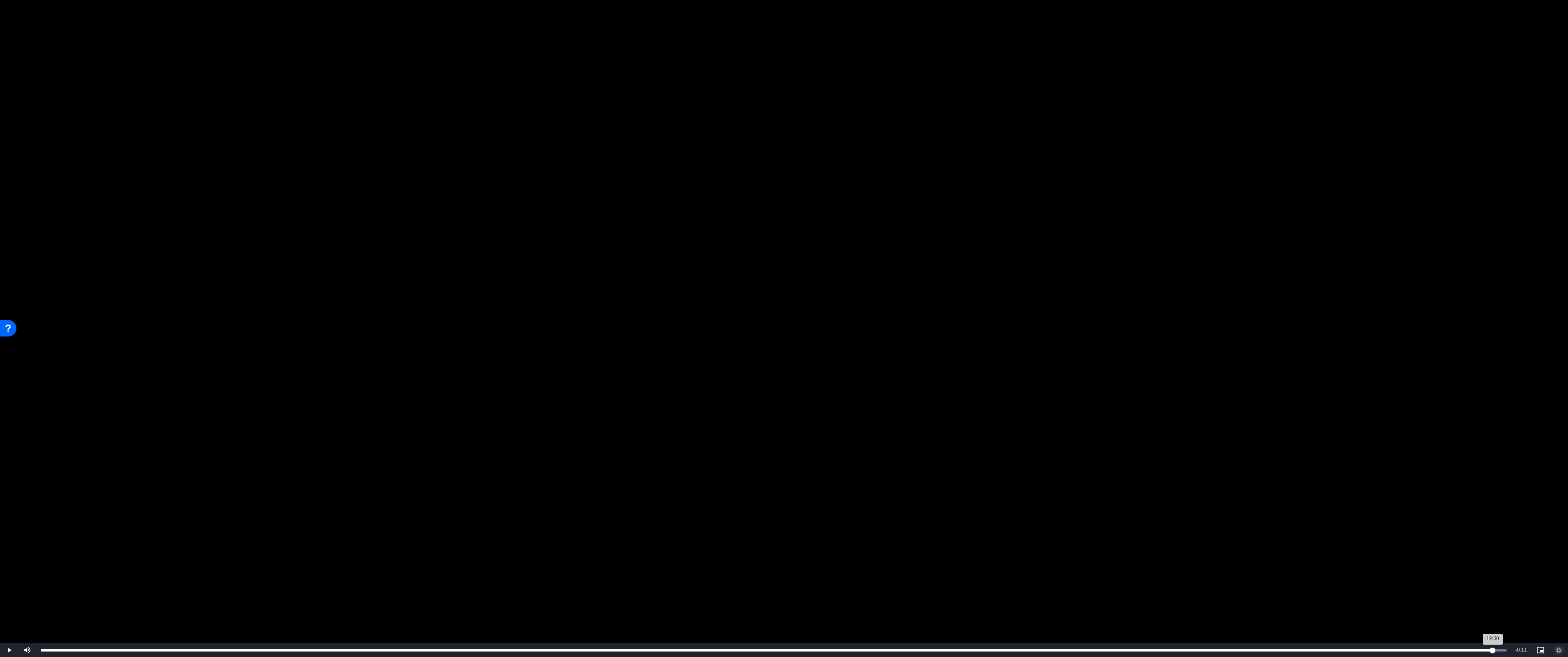
click at [900, 494] on div "Loaded : 100.00% 19:00 19:00" at bounding box center [774, 650] width 1474 height 14
click at [900, 494] on div "Loaded : 100.00% 19:04 19:00" at bounding box center [774, 650] width 1474 height 14
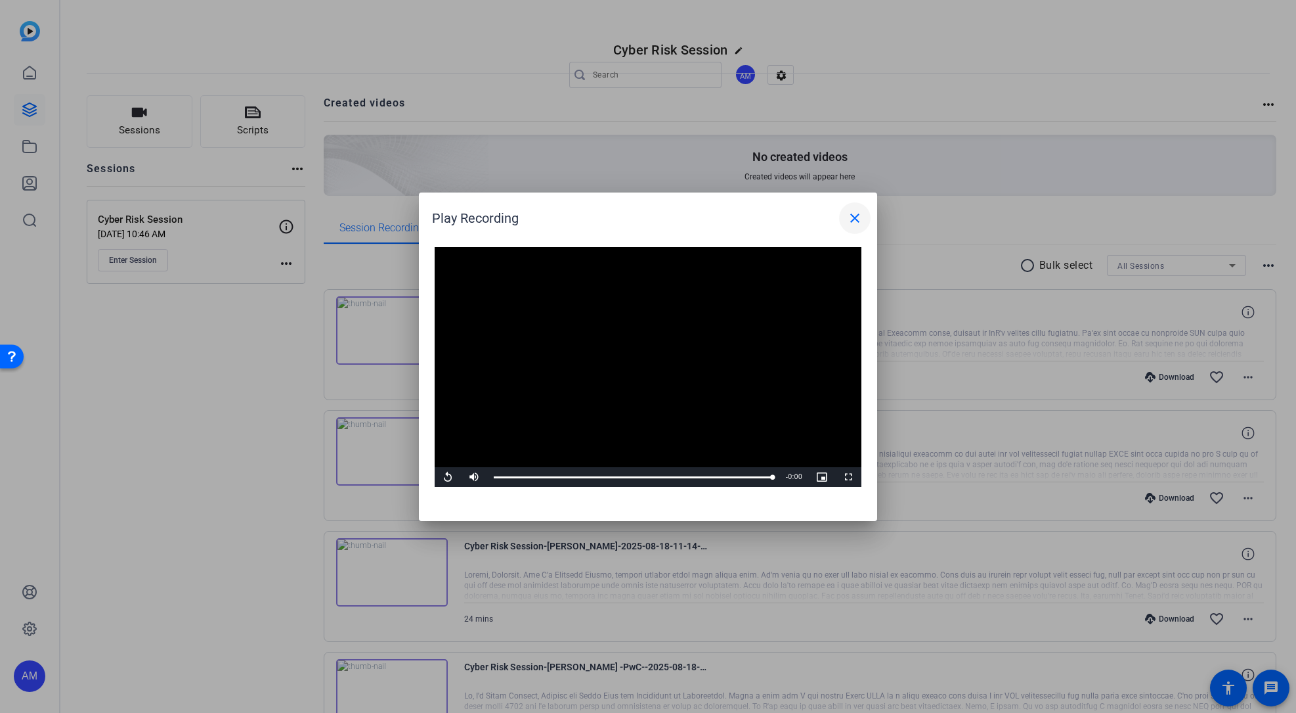
click at [856, 215] on mat-icon "close" at bounding box center [855, 218] width 16 height 16
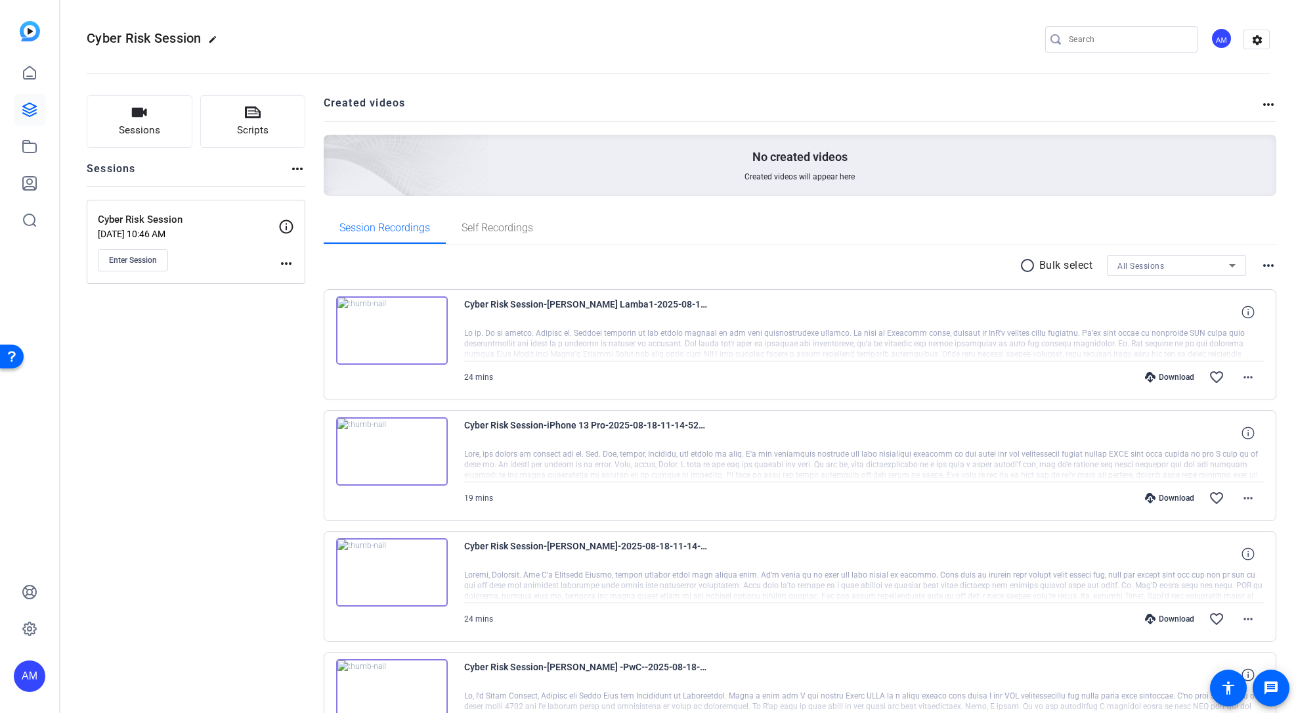
click at [1289, 581] on div "Sessions Scripts Sessions more_horiz Cyber Risk Session [DATE] 10:46 AM Enter S…" at bounding box center [678, 450] width 1236 height 742
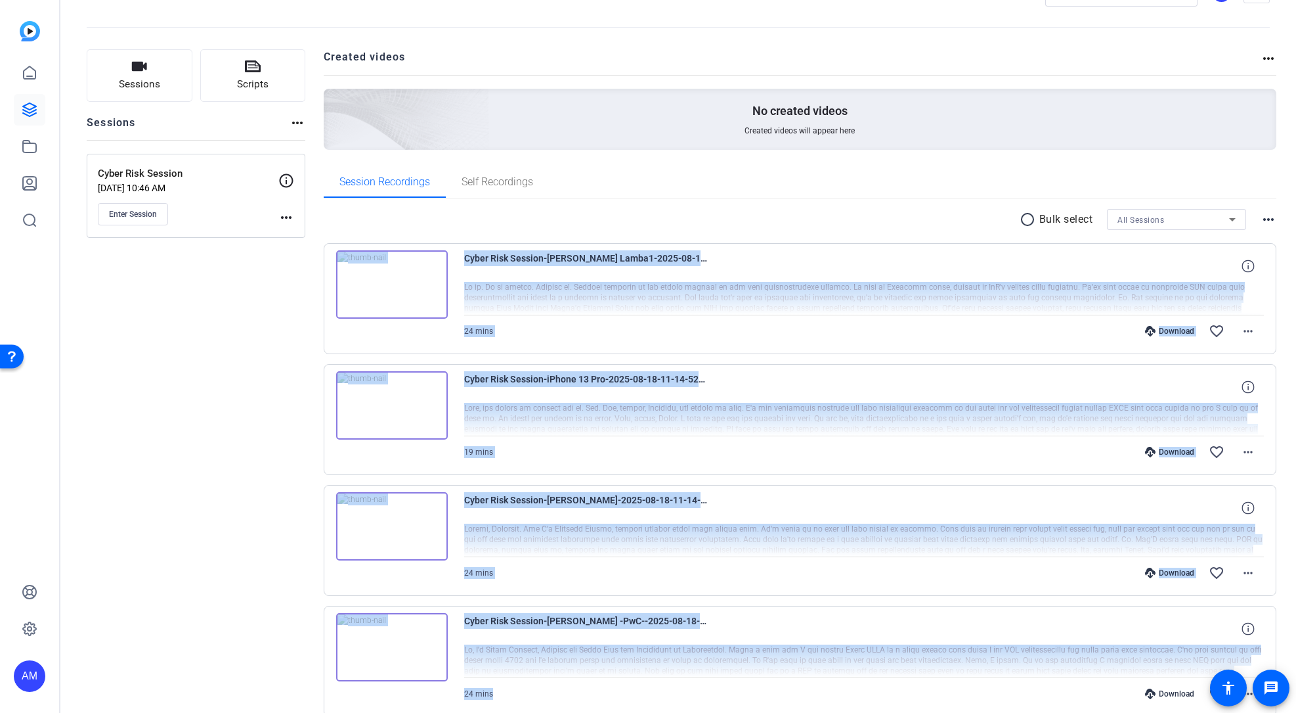
scroll to position [108, 0]
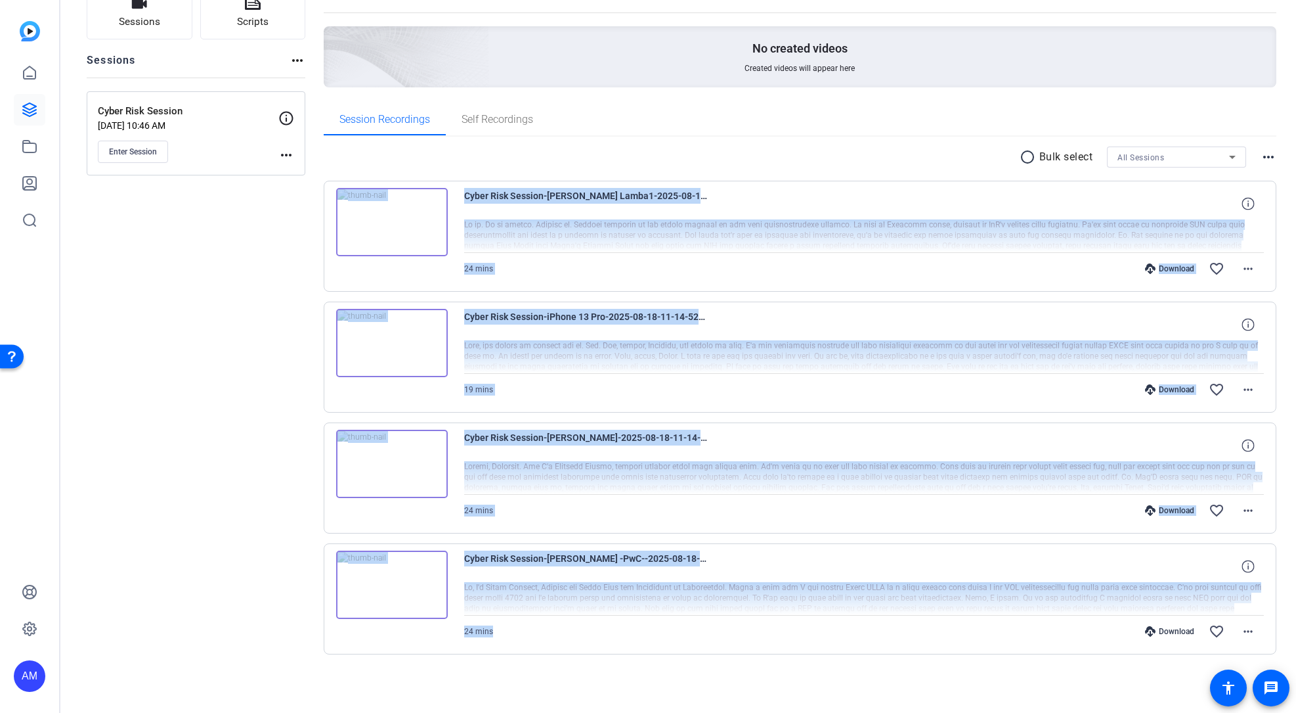
drag, startPoint x: 319, startPoint y: 278, endPoint x: 576, endPoint y: 640, distance: 443.2
click at [576, 640] on div "Sessions Scripts Sessions more_horiz Cyber Risk Session [DATE] 10:46 AM Enter S…" at bounding box center [678, 341] width 1236 height 742
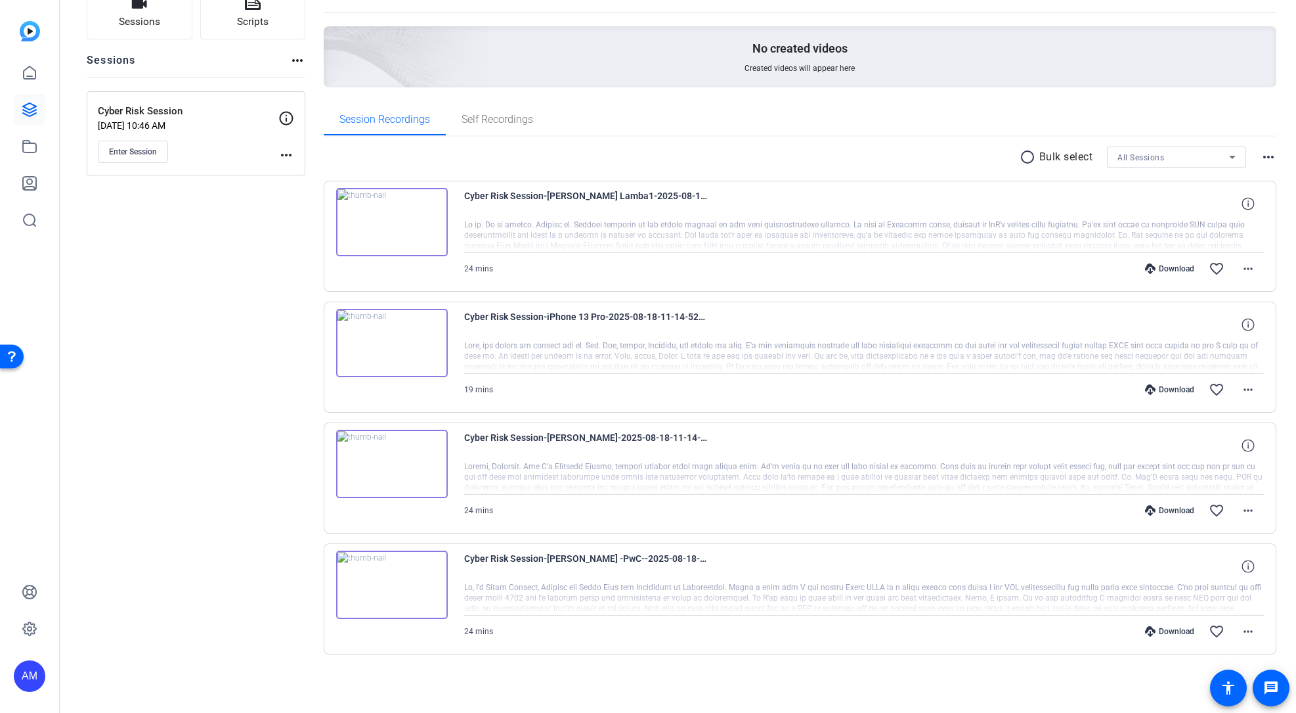
click at [200, 363] on div "Sessions Scripts Sessions more_horiz Cyber Risk Session [DATE] 10:46 AM Enter S…" at bounding box center [196, 341] width 219 height 709
click at [277, 393] on div "Sessions Scripts Sessions more_horiz Cyber Risk Session [DATE] 10:46 AM Enter S…" at bounding box center [196, 341] width 219 height 709
click at [261, 387] on div "Sessions Scripts Sessions more_horiz Cyber Risk Session [DATE] 10:46 AM Enter S…" at bounding box center [196, 341] width 219 height 709
click at [167, 304] on div "Sessions Scripts Sessions more_horiz Cyber Risk Session [DATE] 10:46 AM Enter S…" at bounding box center [196, 341] width 219 height 709
